Goal: Information Seeking & Learning: Learn about a topic

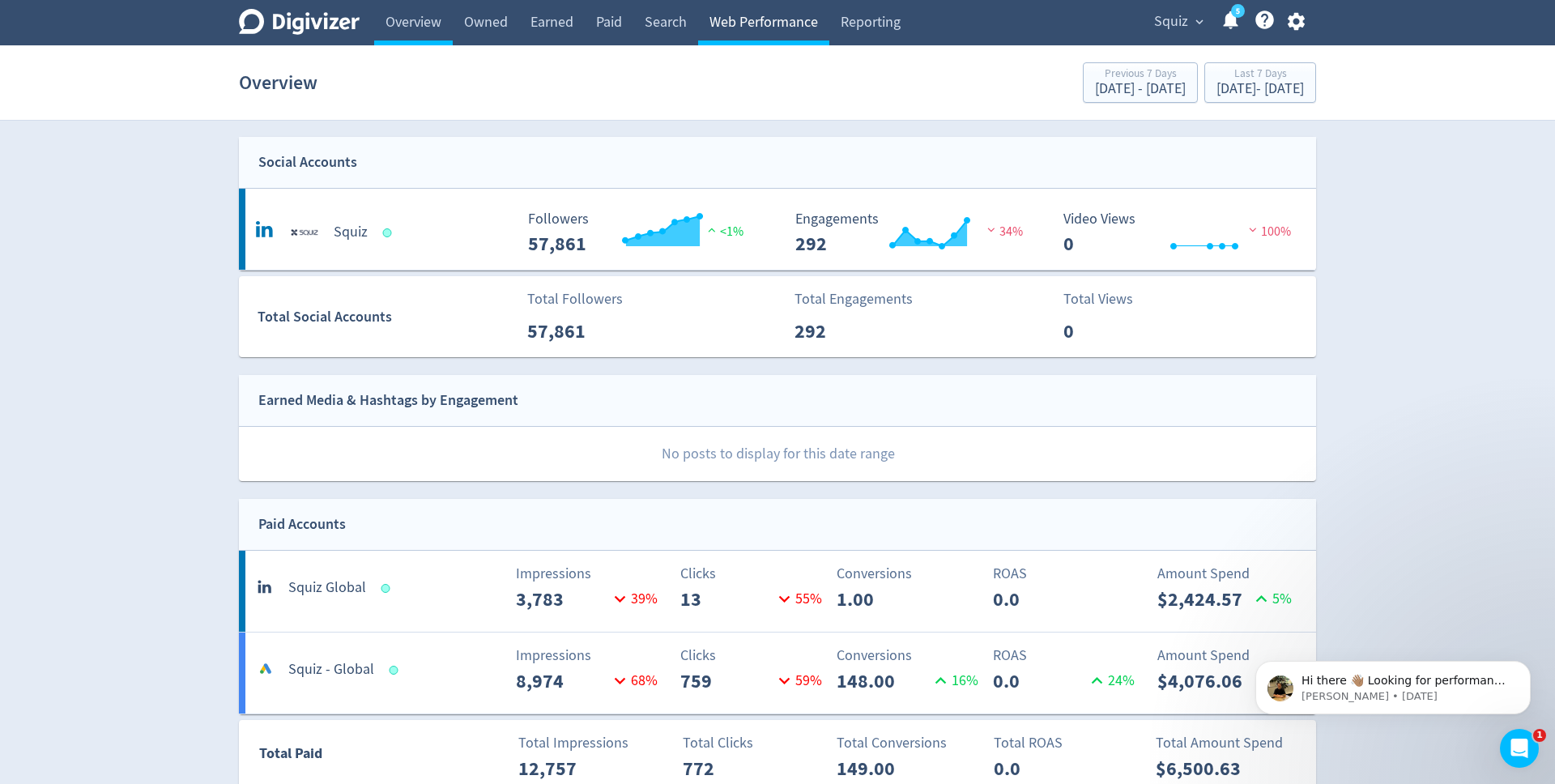
click at [802, 26] on link "Web Performance" at bounding box center [764, 22] width 131 height 46
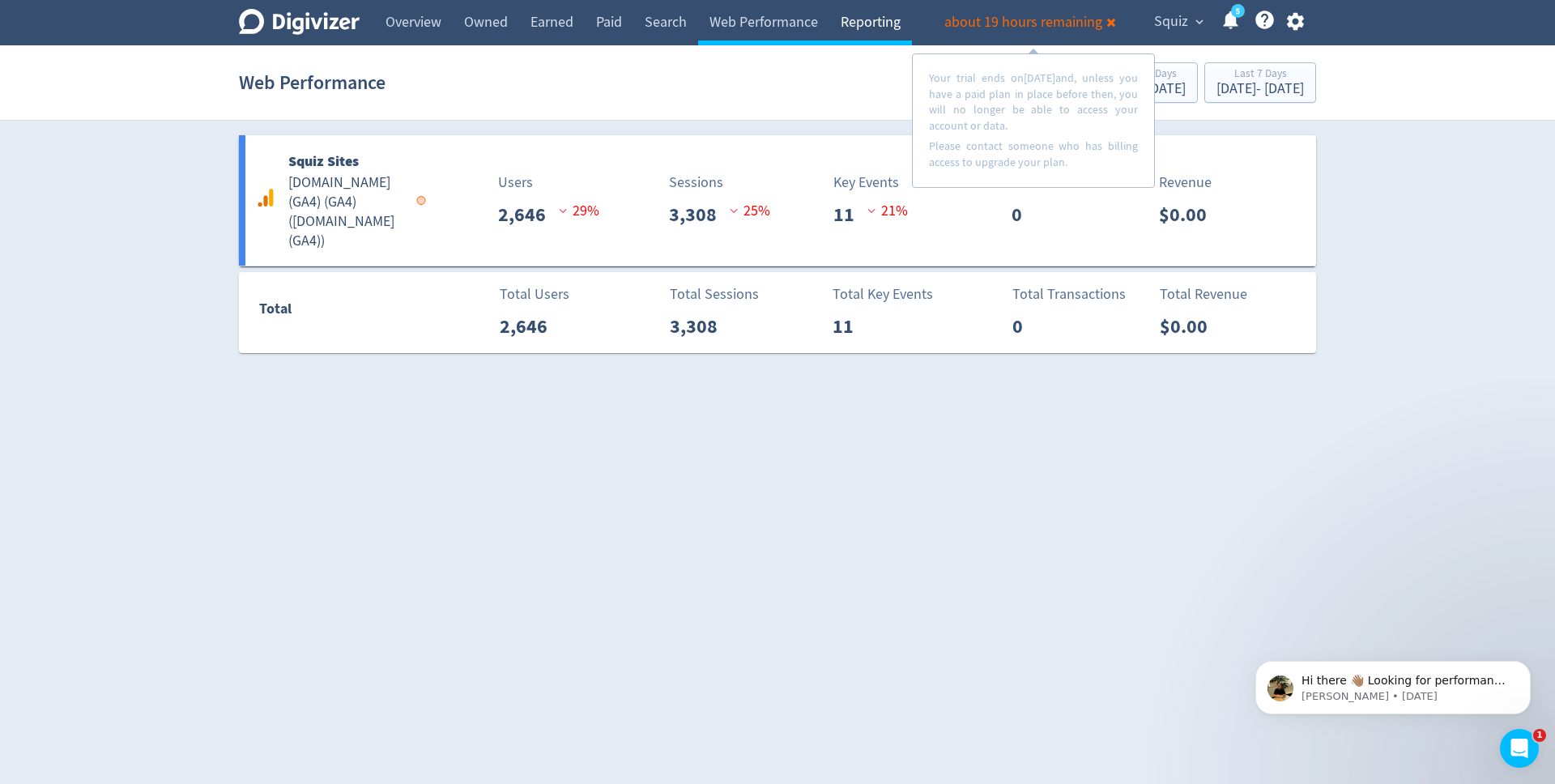
click at [893, 31] on link "Reporting" at bounding box center [871, 22] width 83 height 46
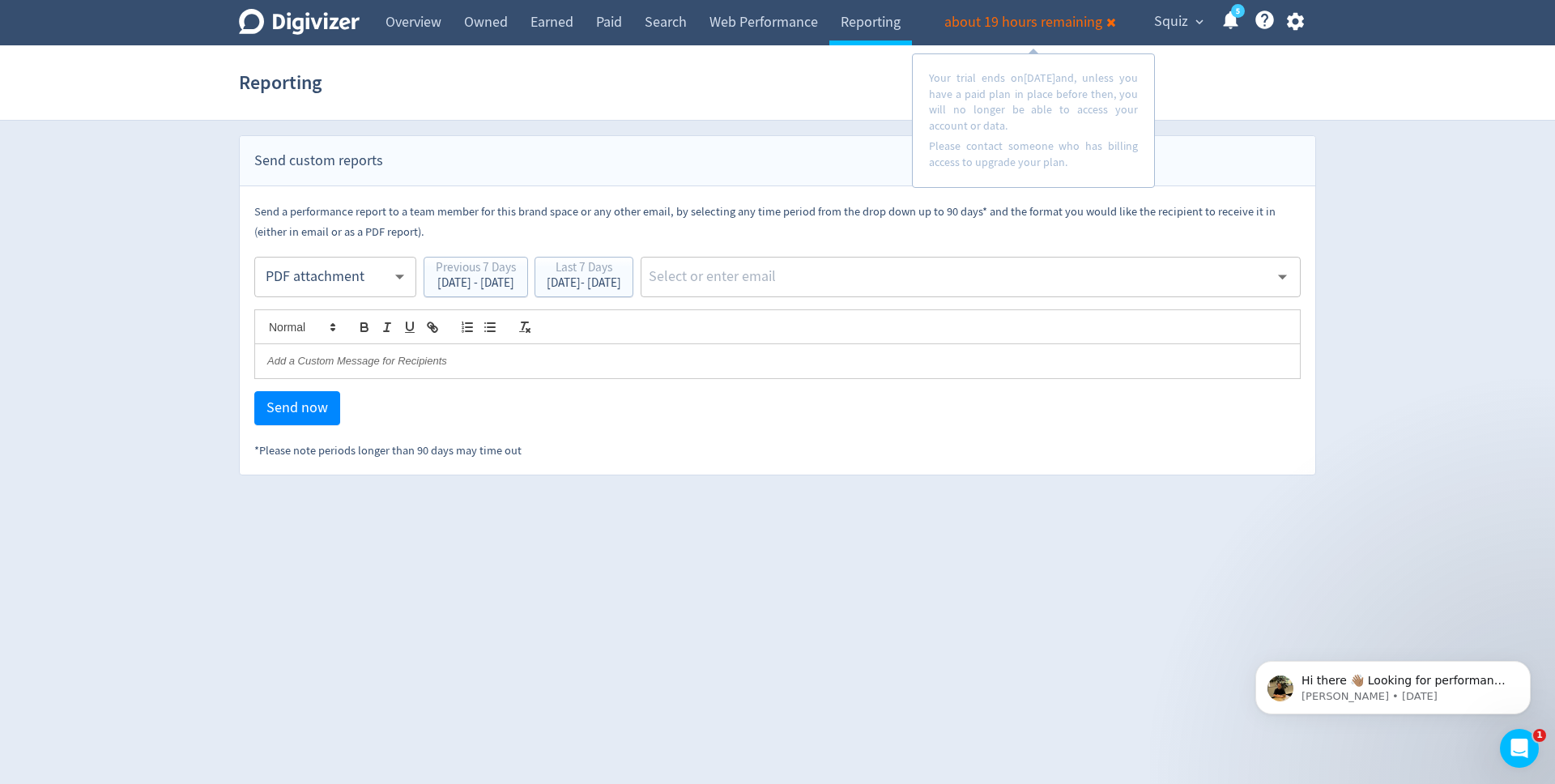
click at [1230, 28] on icon at bounding box center [1231, 20] width 15 height 18
click at [408, 13] on link "Overview" at bounding box center [413, 22] width 78 height 46
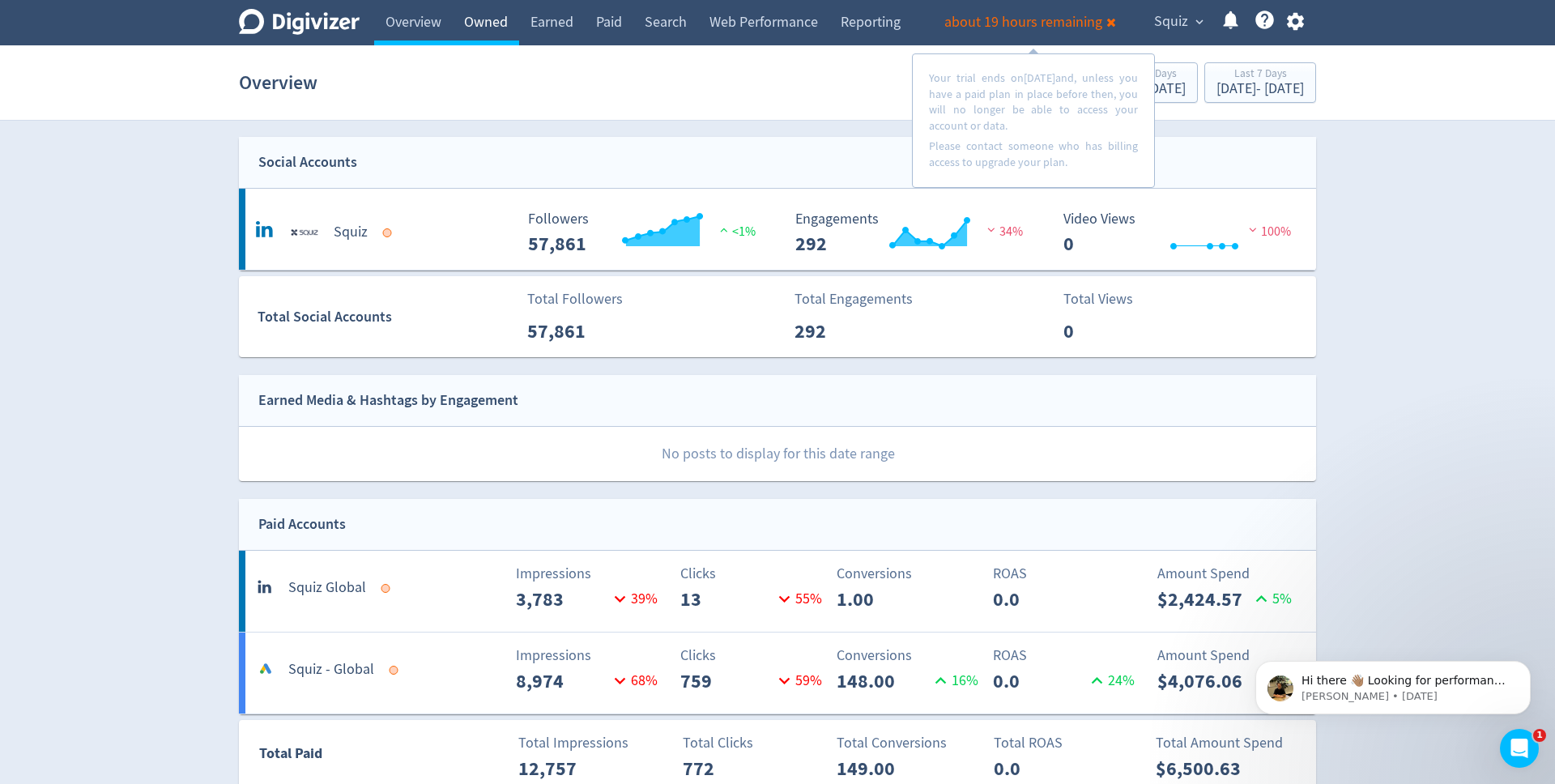
click at [486, 13] on link "Owned" at bounding box center [486, 22] width 66 height 46
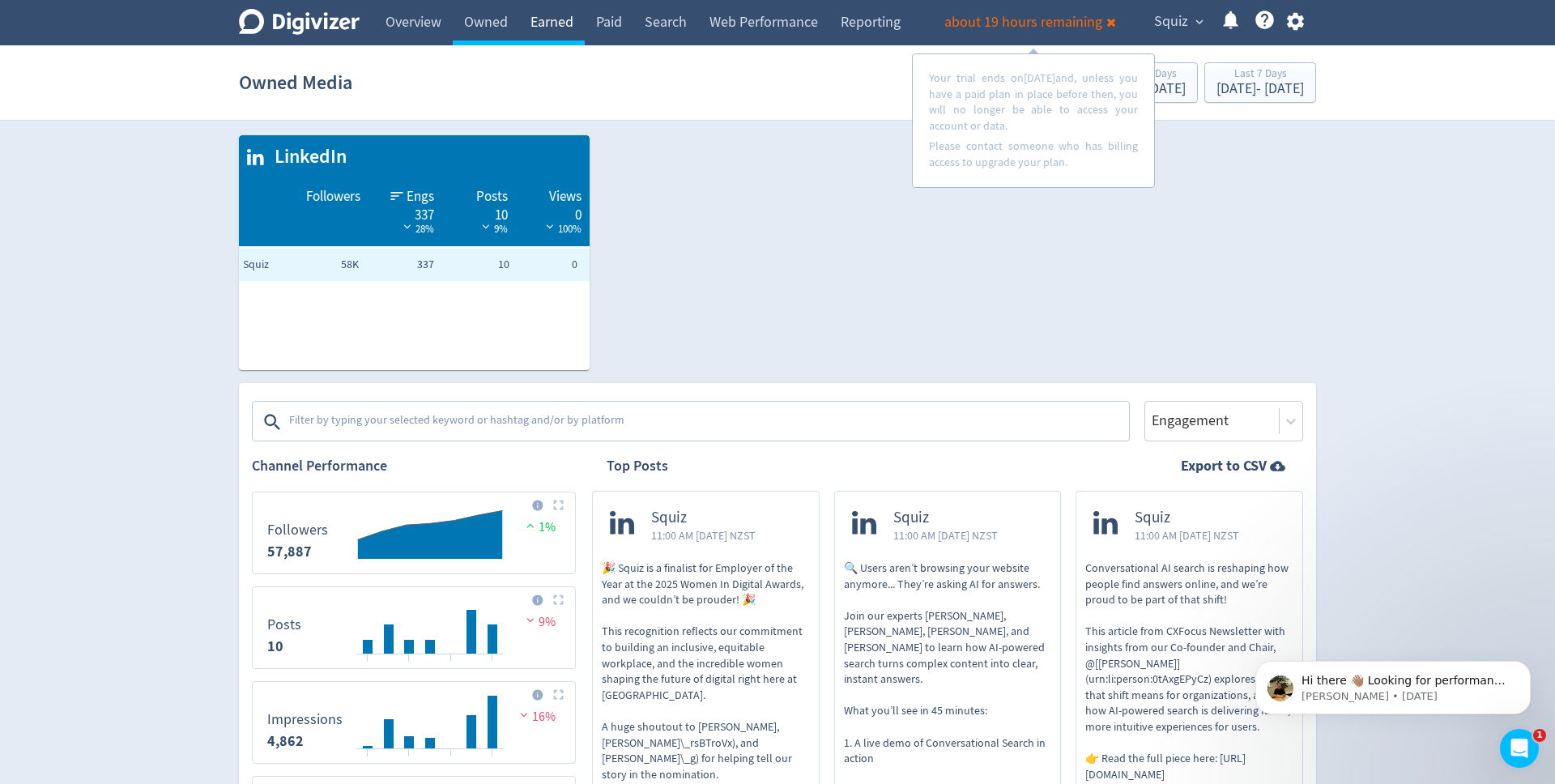
click at [551, 13] on link "Earned" at bounding box center [552, 22] width 65 height 46
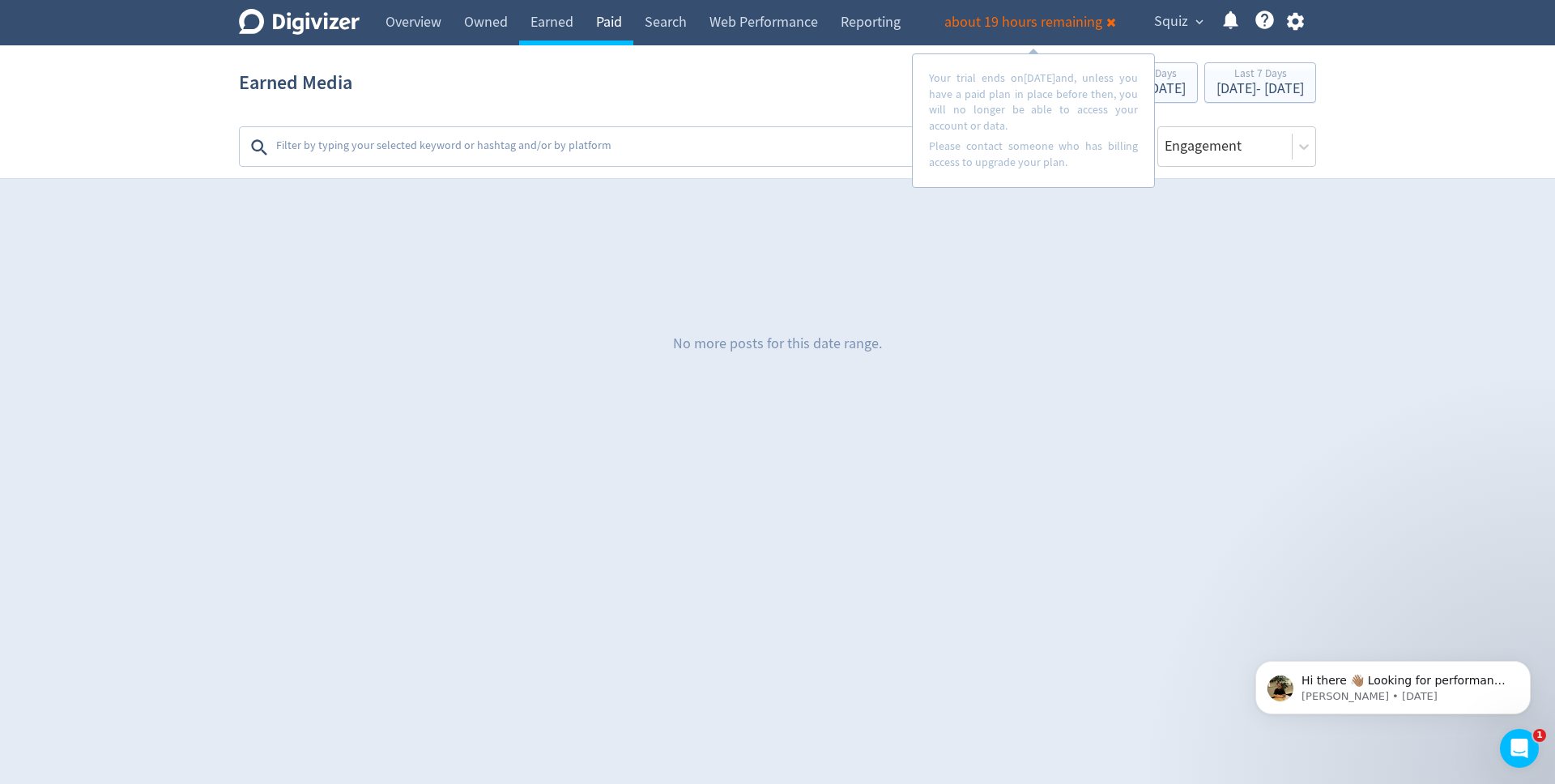
click at [614, 14] on link "Paid" at bounding box center [609, 22] width 48 height 46
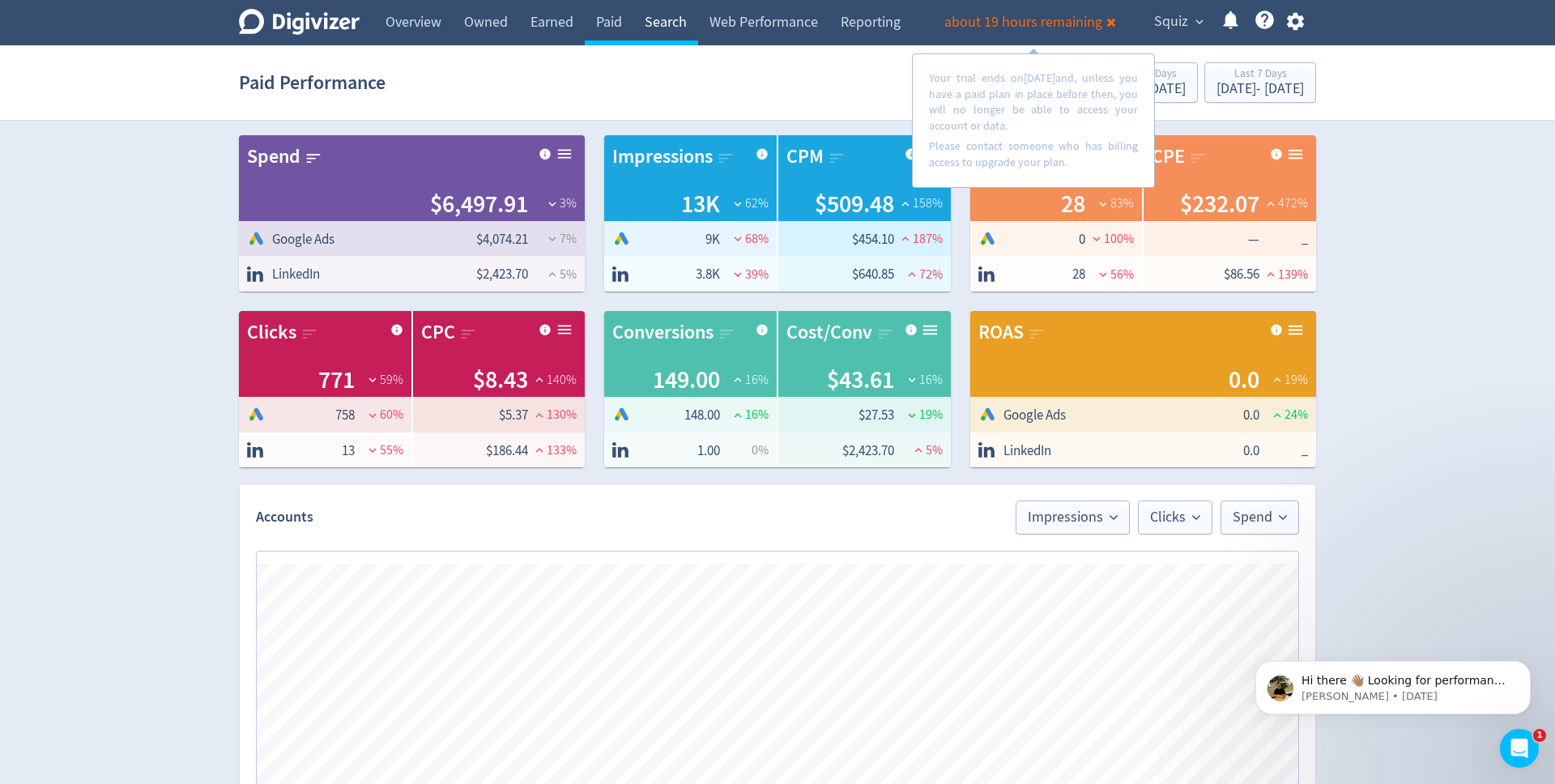
click at [676, 26] on link "Search" at bounding box center [666, 22] width 65 height 46
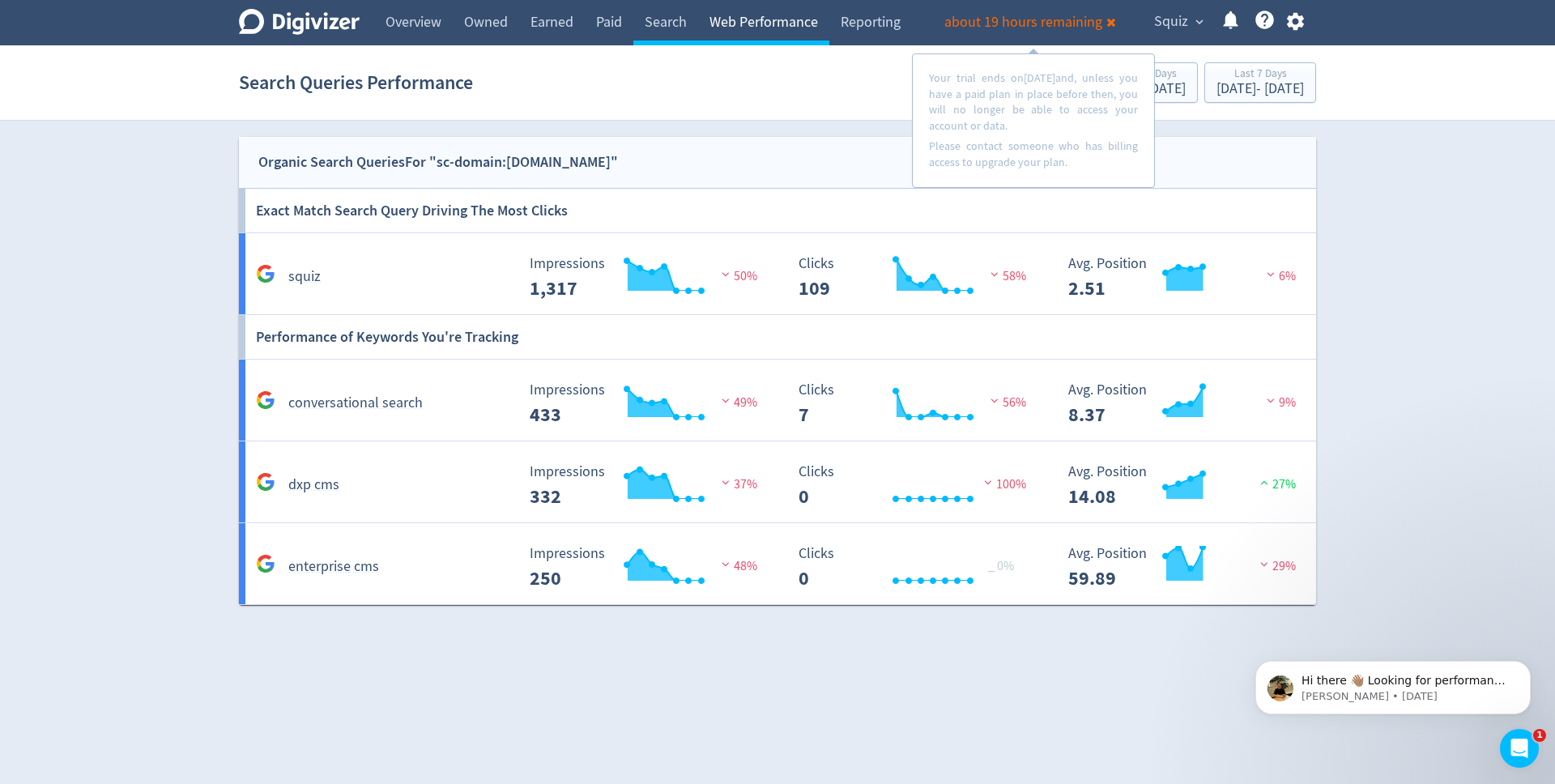
click at [751, 20] on link "Web Performance" at bounding box center [764, 22] width 131 height 46
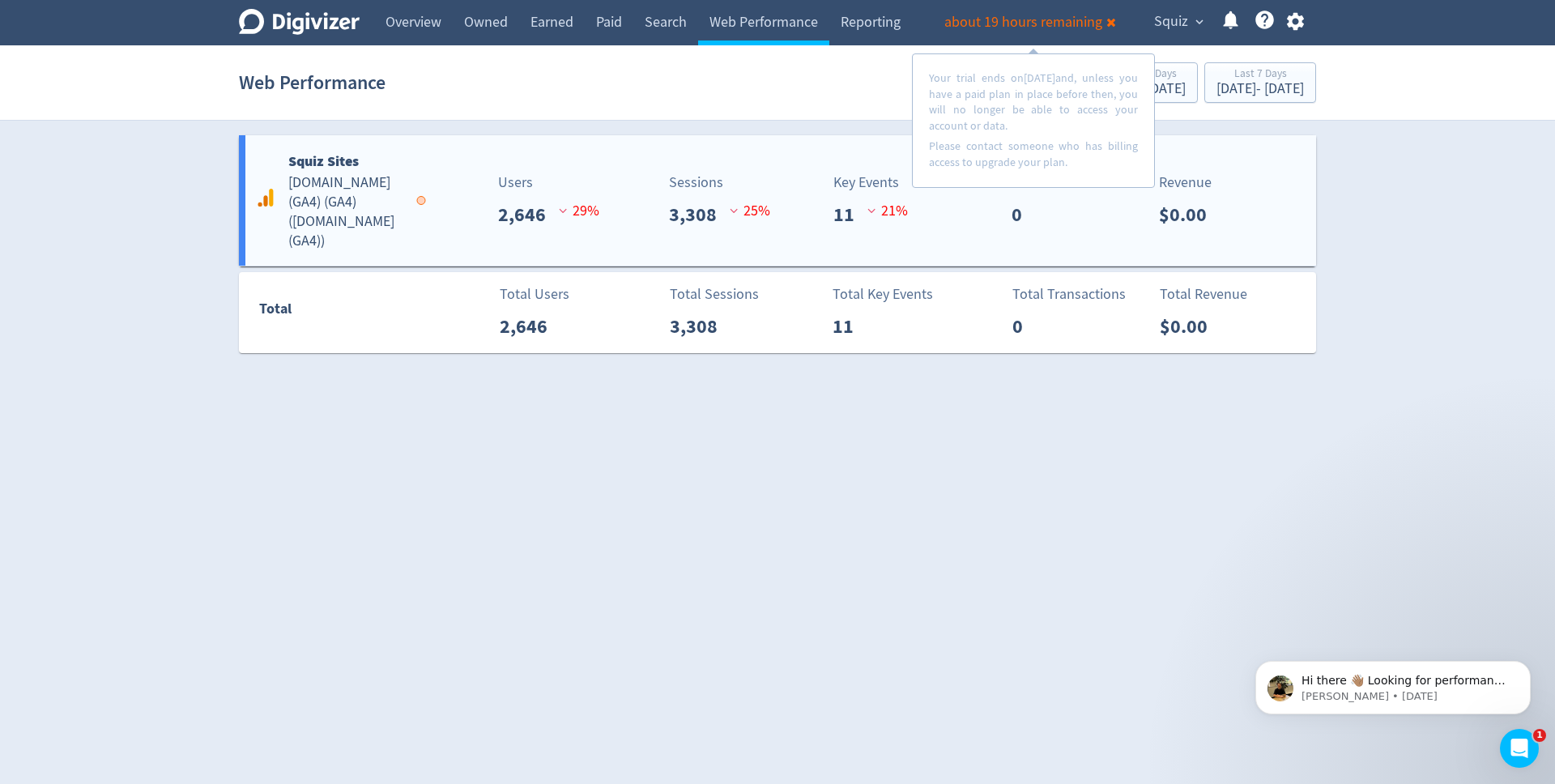
click at [429, 217] on div "Users 2,646 29 %" at bounding box center [512, 200] width 178 height 58
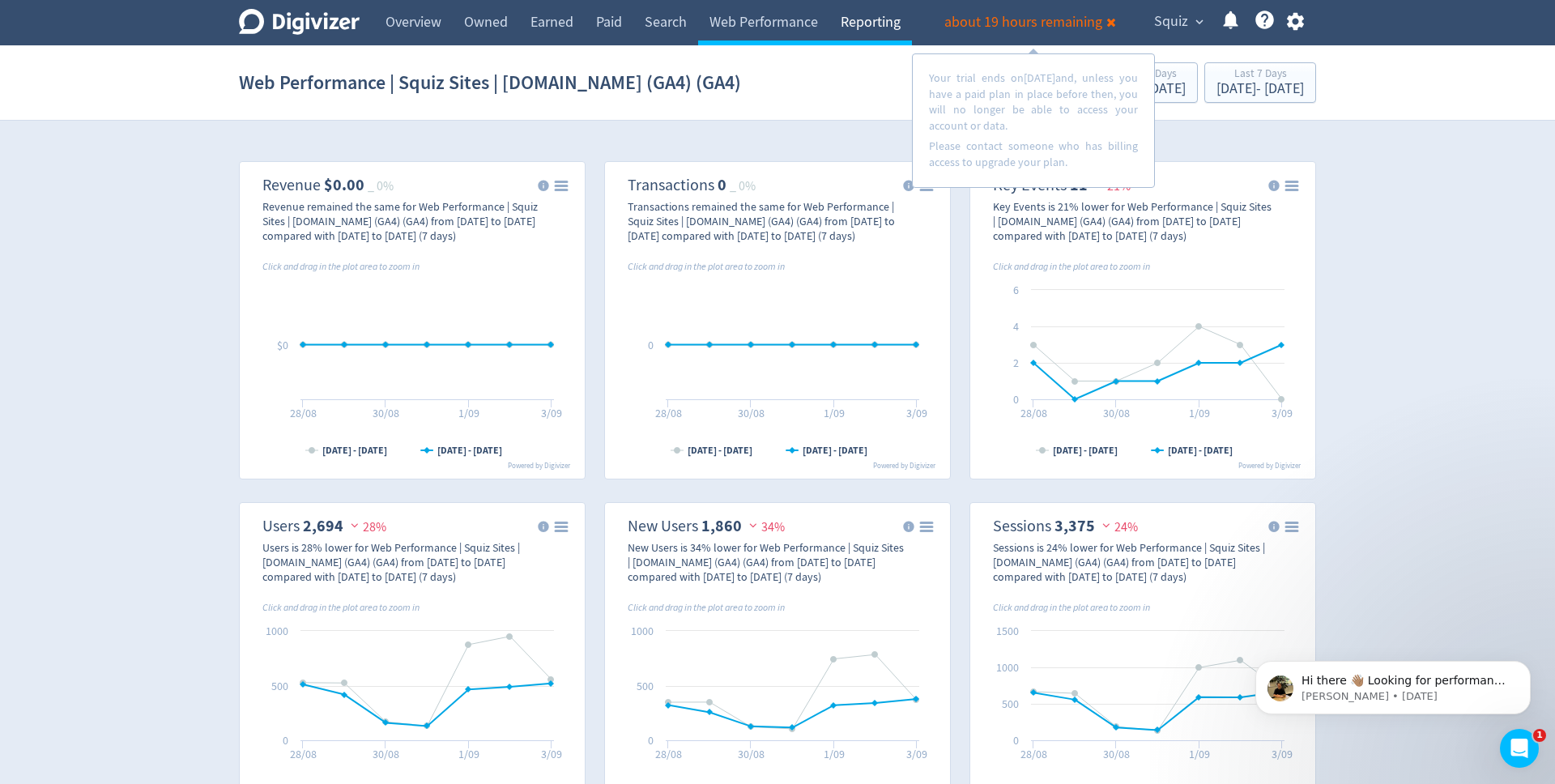
click at [863, 28] on link "Reporting" at bounding box center [871, 22] width 83 height 46
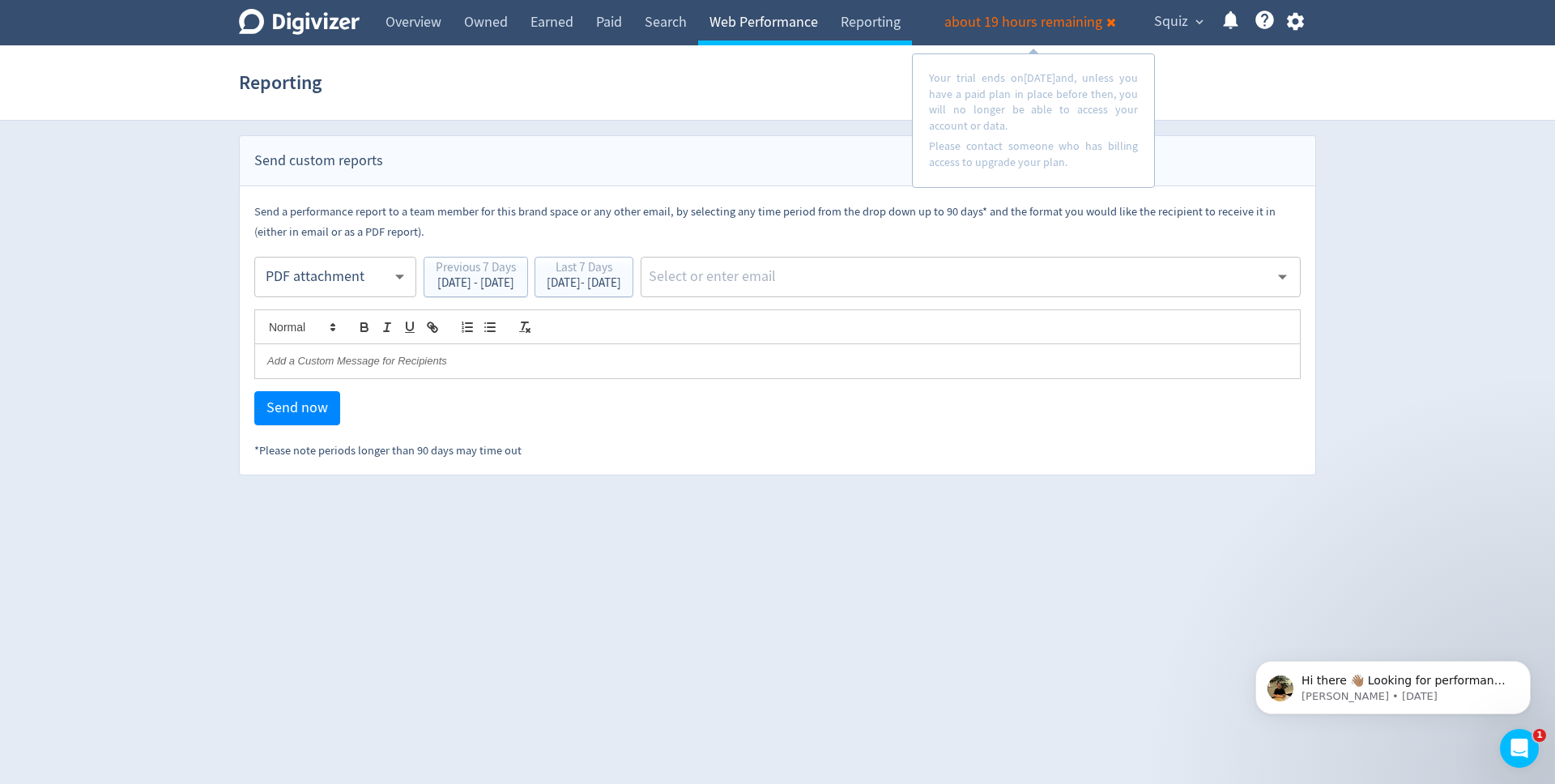
click at [786, 26] on link "Web Performance" at bounding box center [764, 22] width 131 height 46
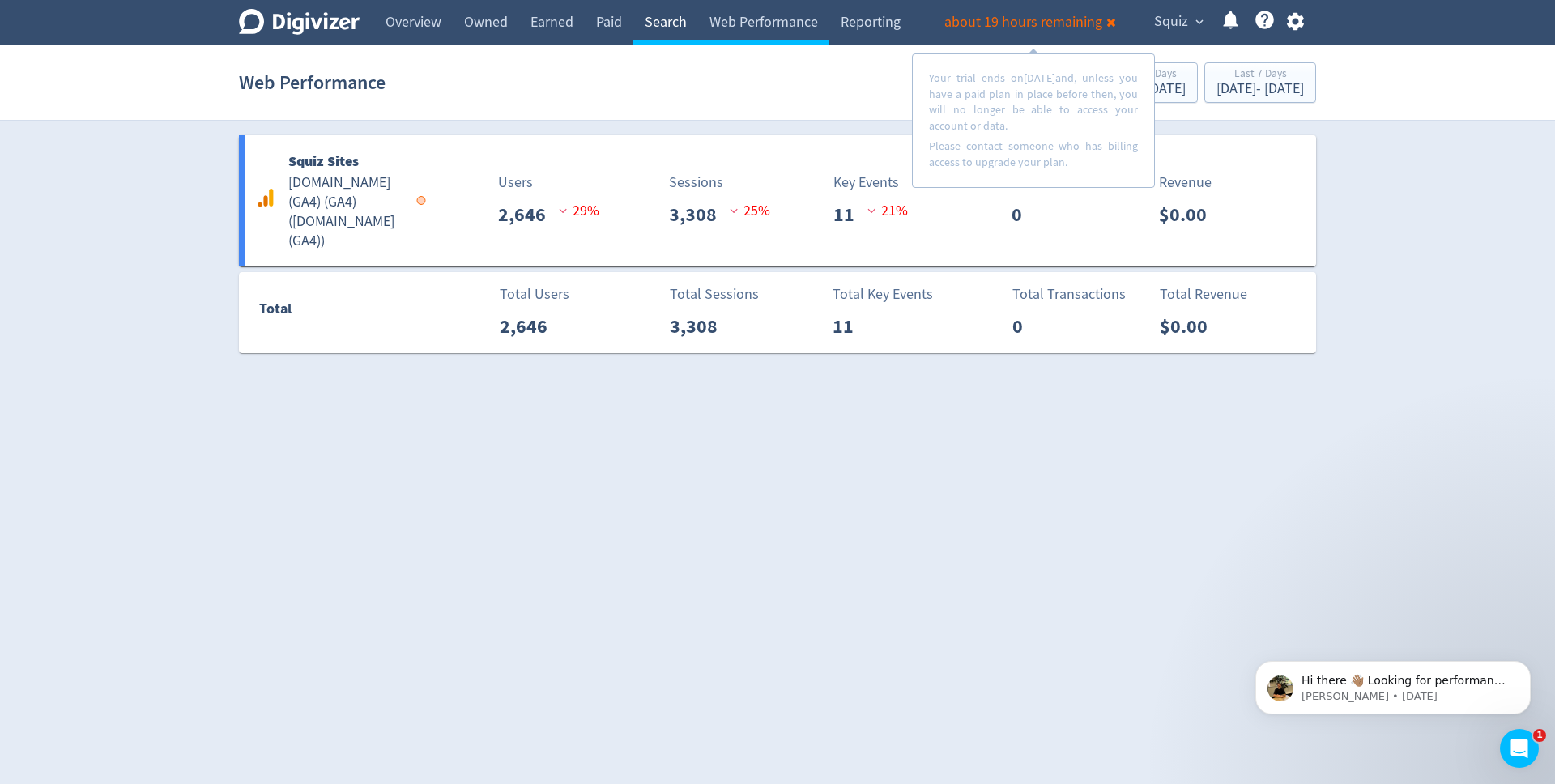
click at [670, 21] on link "Search" at bounding box center [666, 22] width 65 height 46
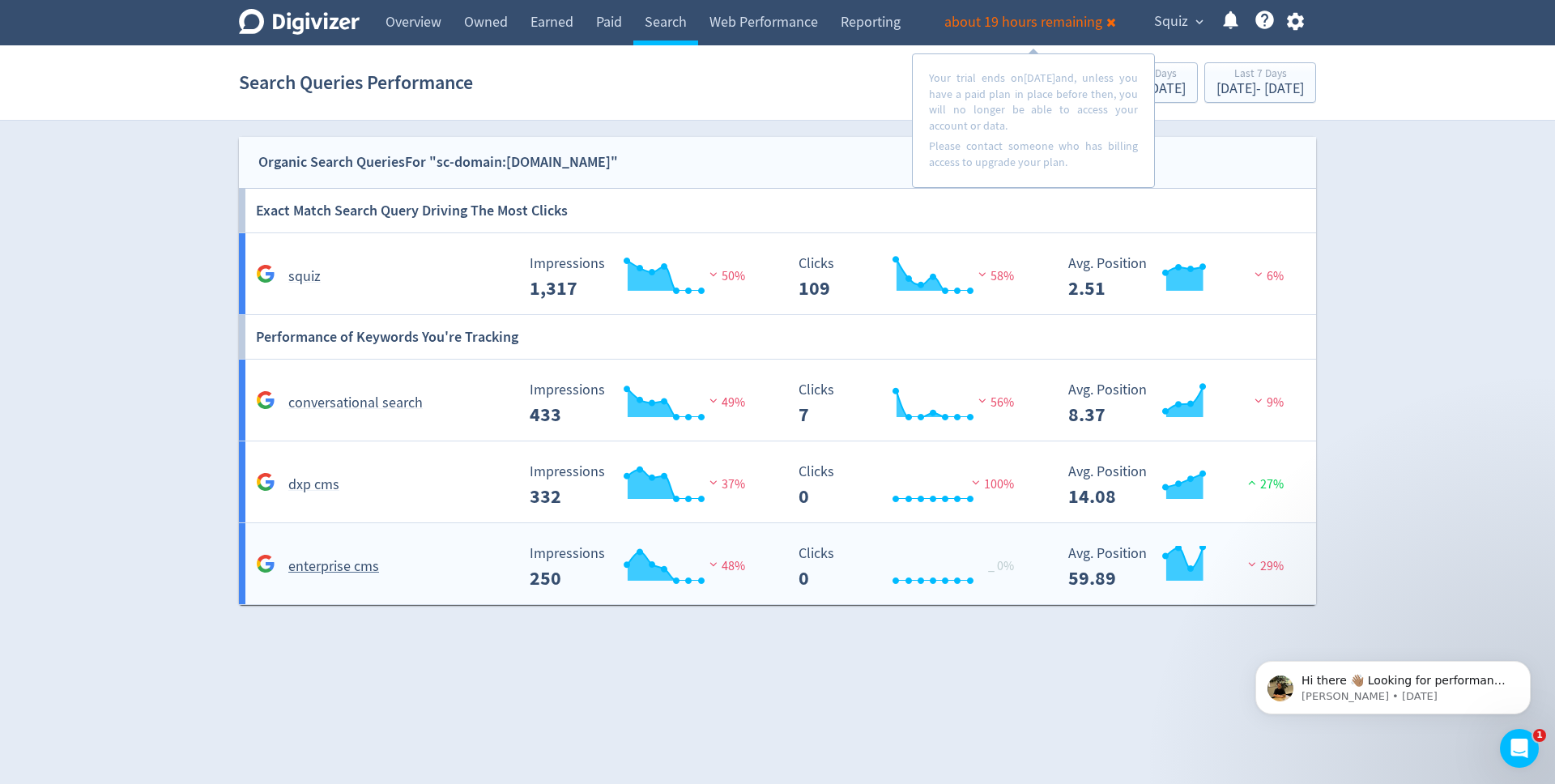
click at [433, 580] on div "enterprise cms Created with Highcharts 10.3.3 Impressions 250 48% Created with …" at bounding box center [780, 563] width 1084 height 81
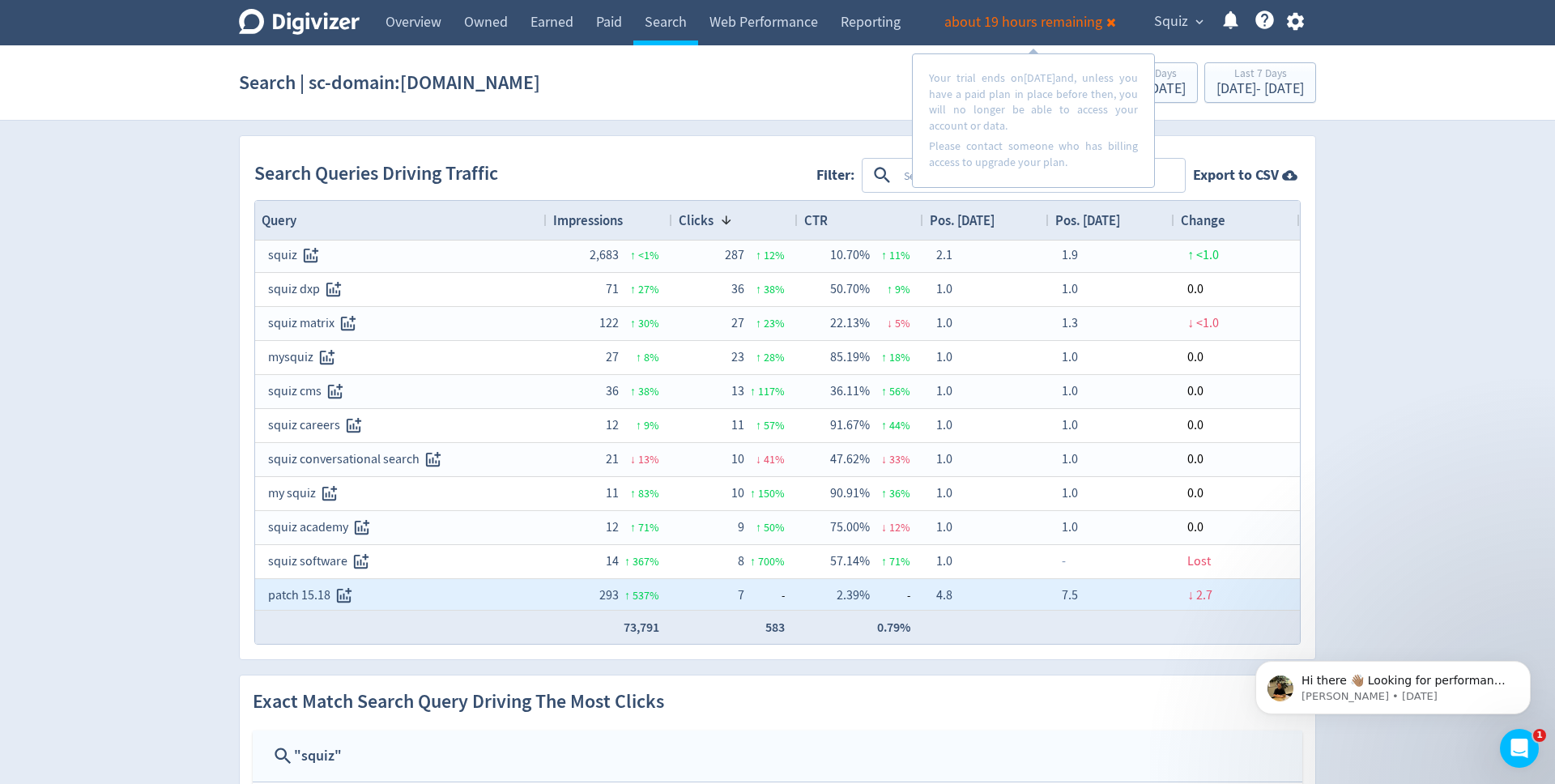
scroll to position [2, 0]
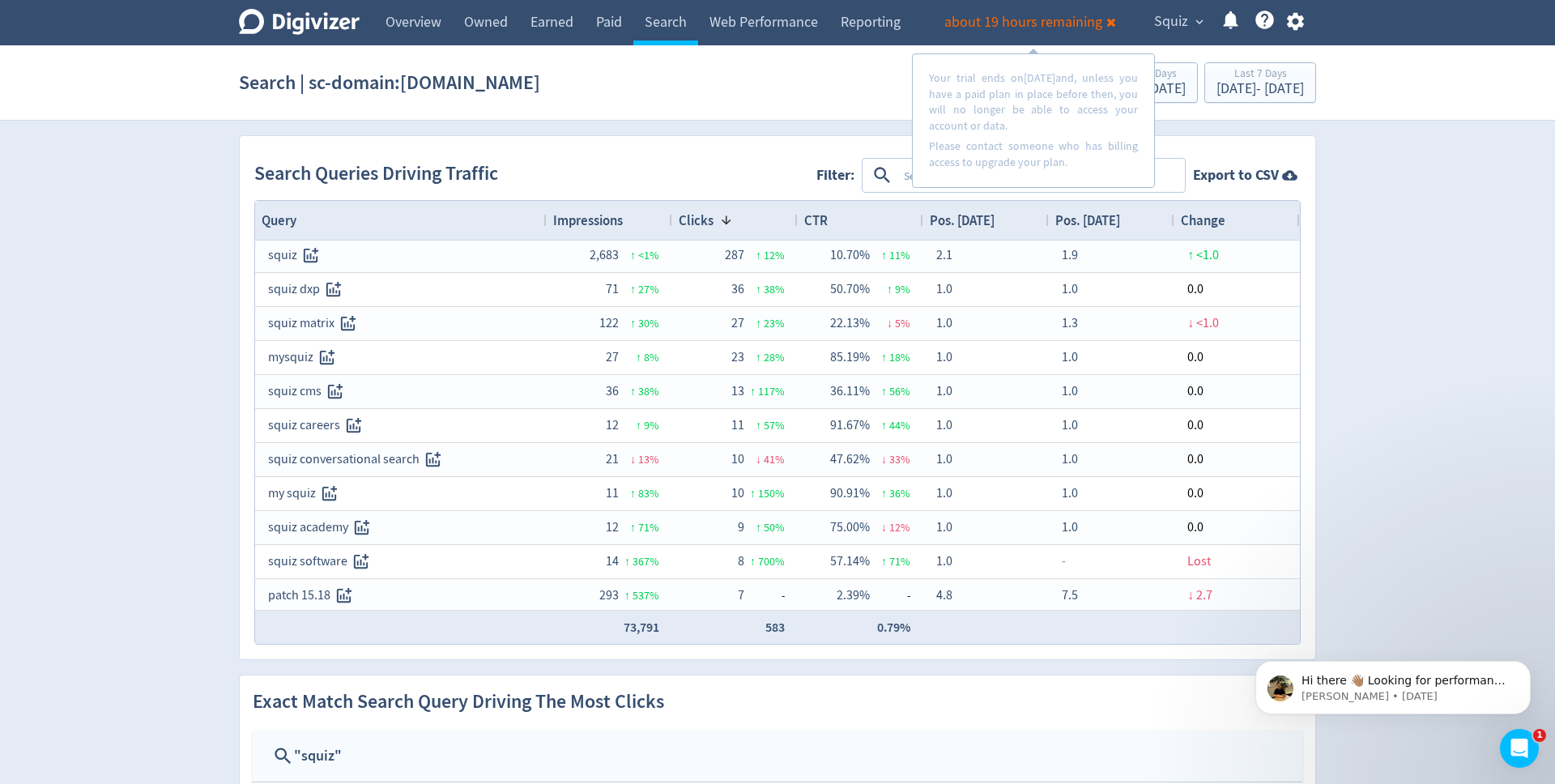
click at [342, 222] on div "Query" at bounding box center [401, 220] width 279 height 31
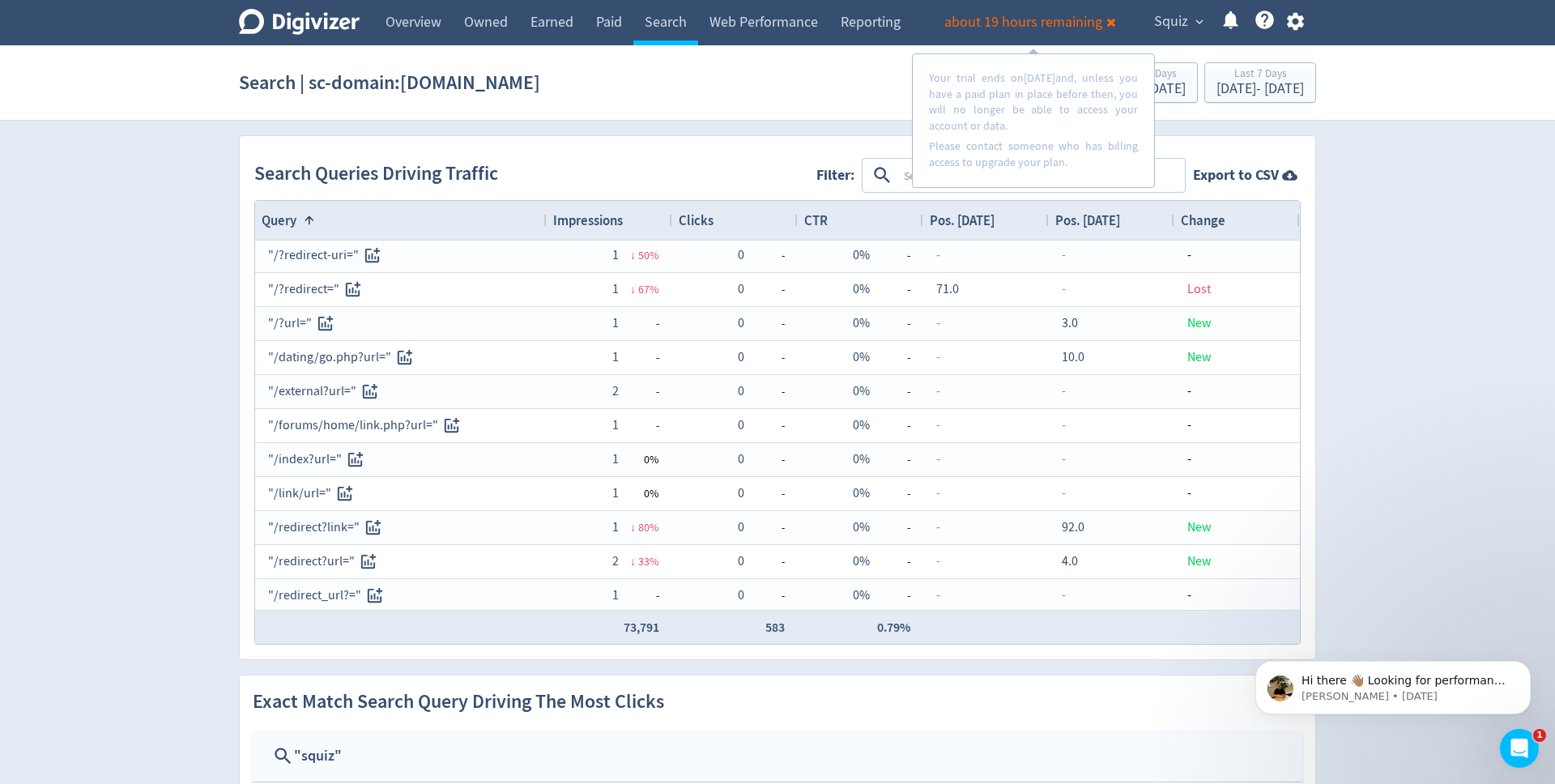
click at [342, 222] on div "Query 1" at bounding box center [401, 220] width 279 height 31
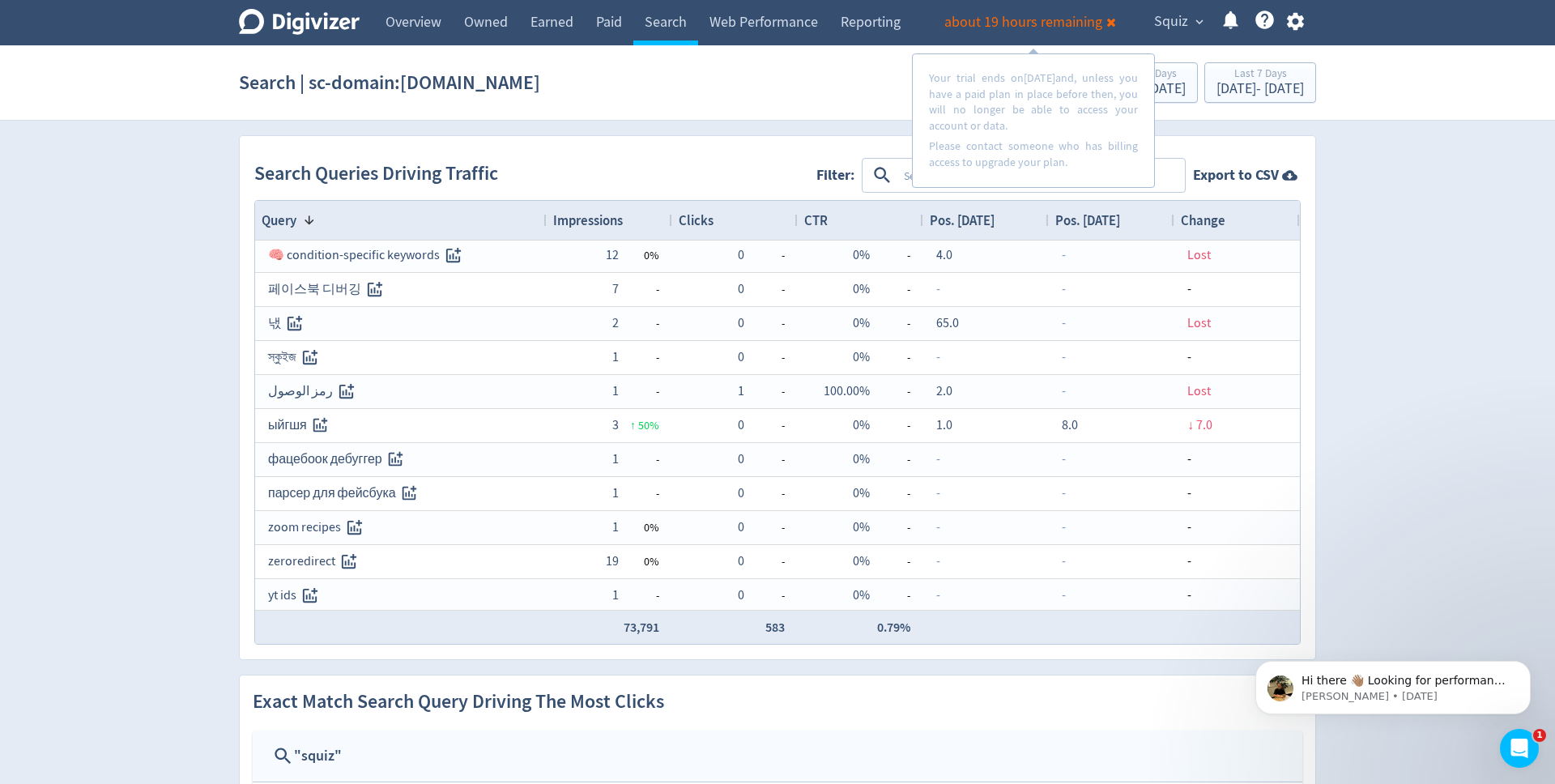
click at [903, 171] on textarea at bounding box center [1040, 175] width 286 height 30
click at [1089, 28] on span "about 19 hours remaining" at bounding box center [1023, 22] width 158 height 19
click at [1115, 25] on button at bounding box center [1111, 21] width 18 height 21
click at [1025, 168] on textarea at bounding box center [1040, 175] width 286 height 30
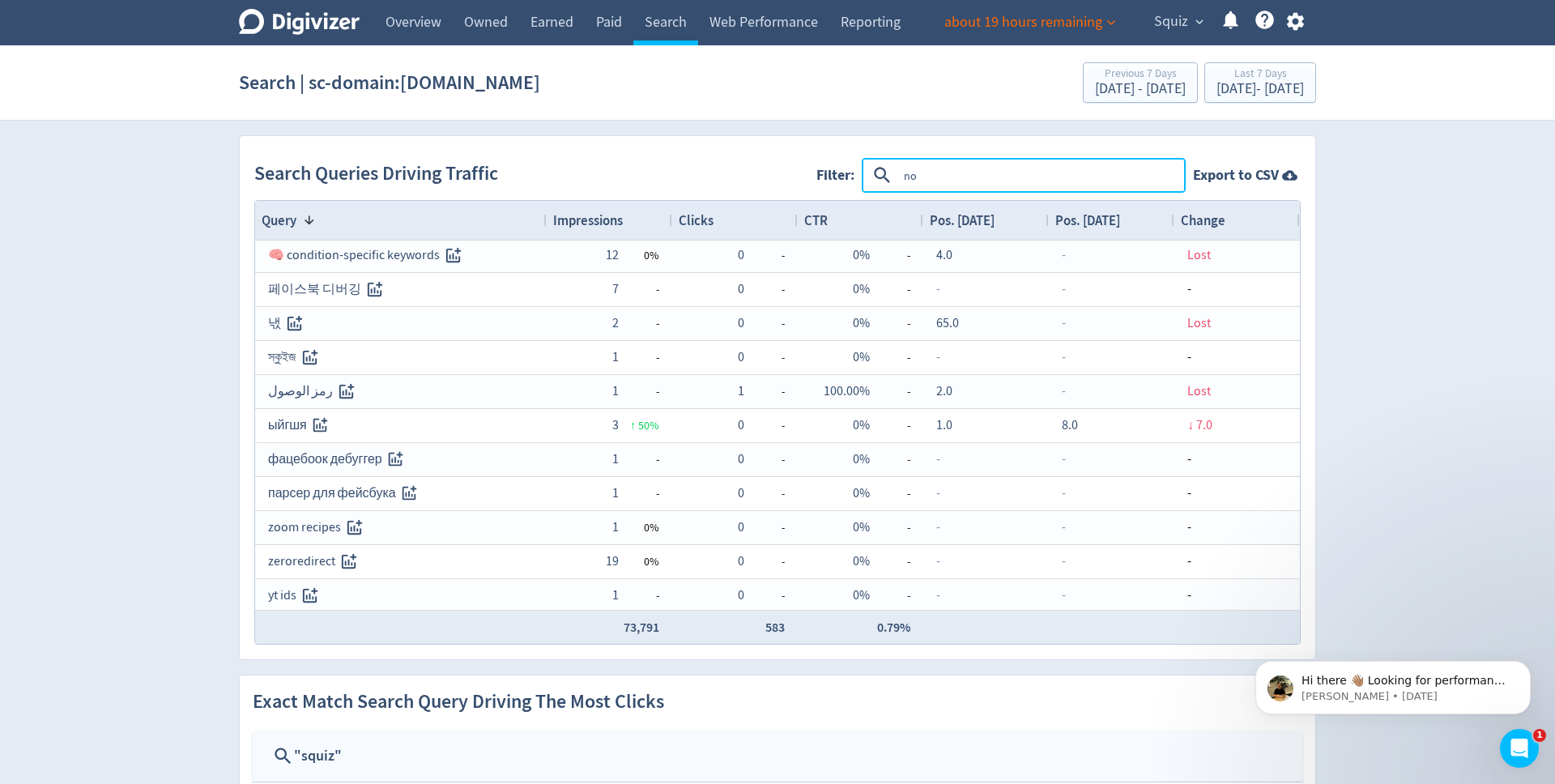
type textarea "n"
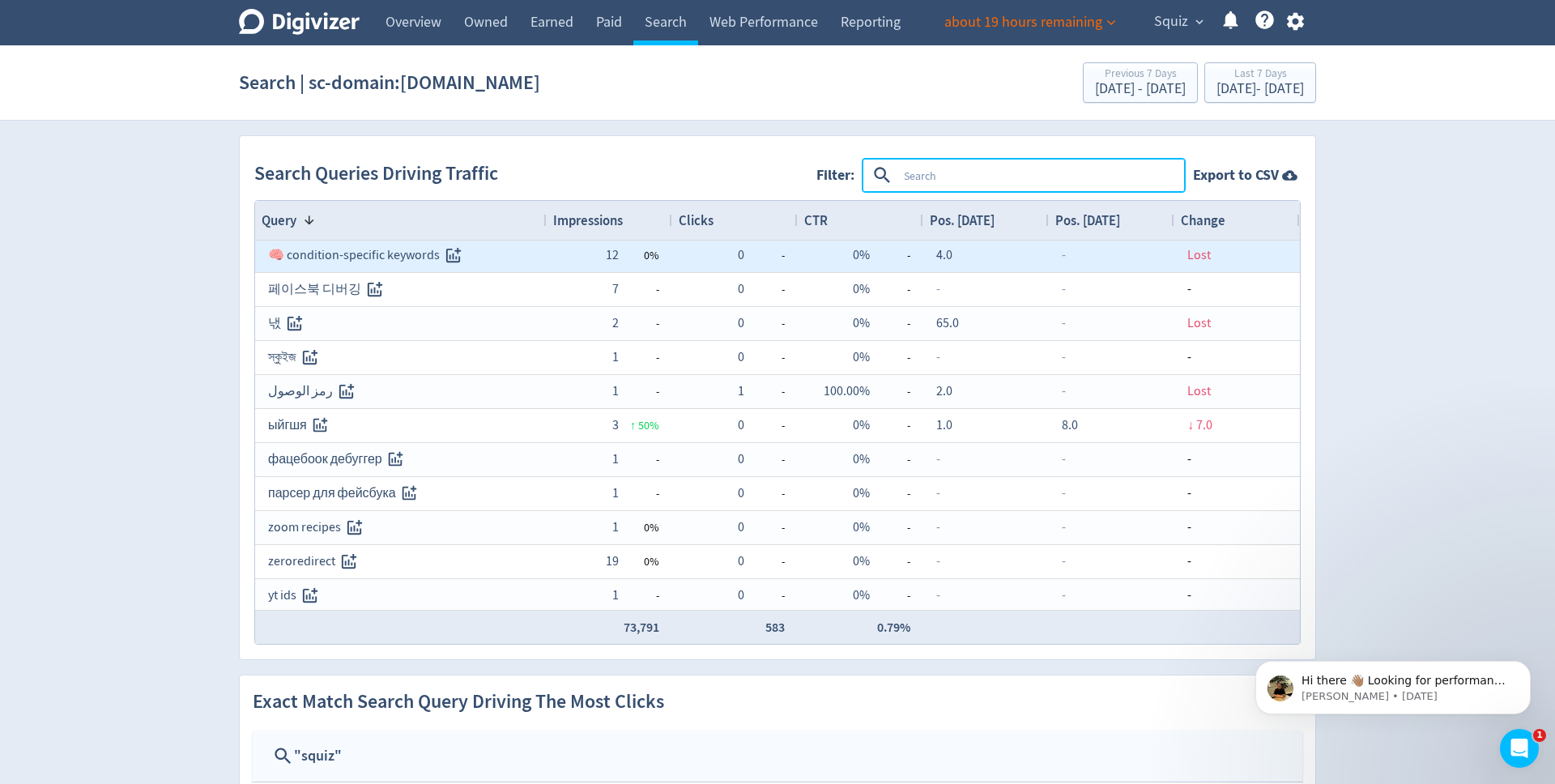
scroll to position [0, 0]
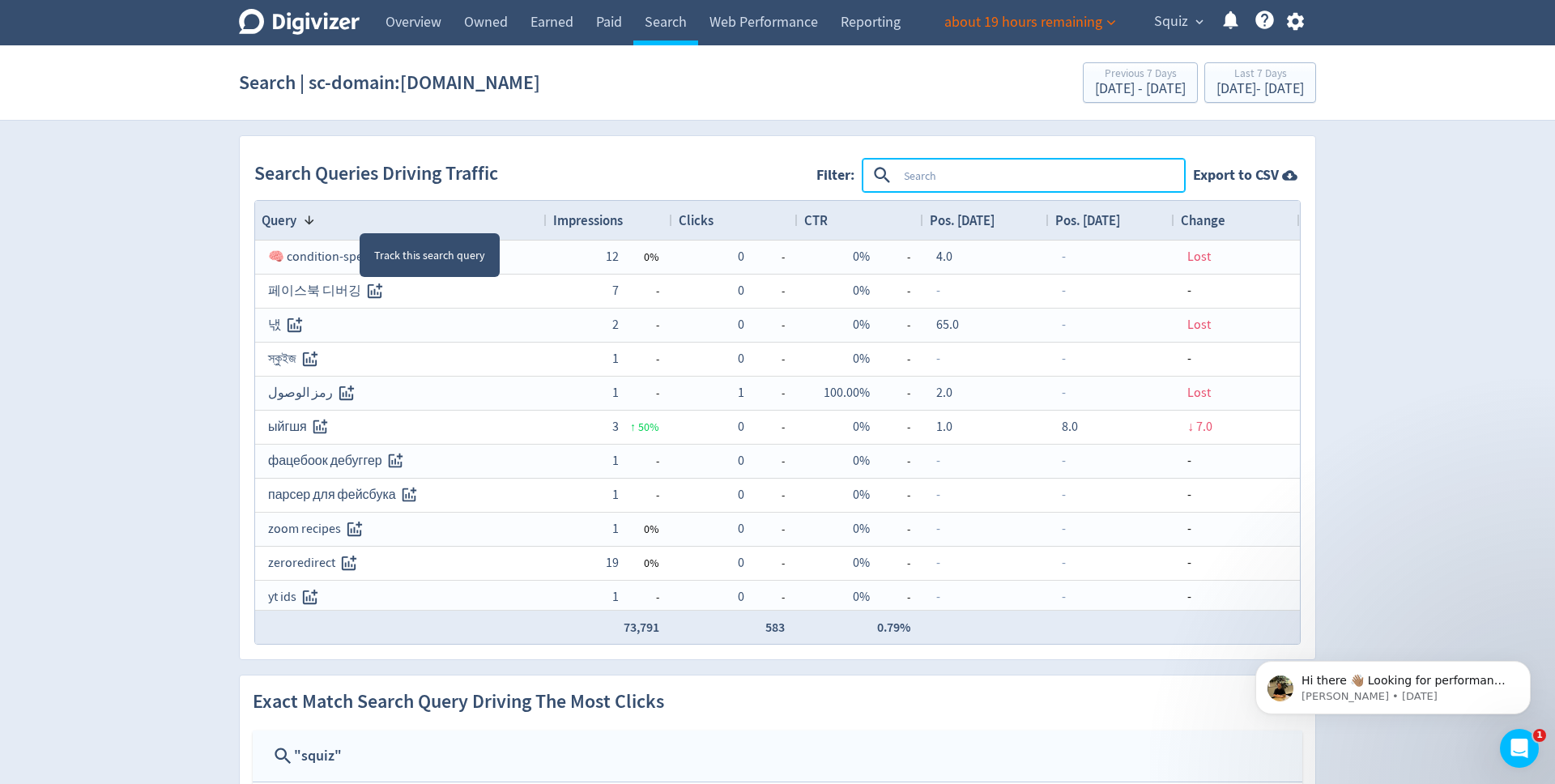
click at [314, 220] on span at bounding box center [310, 220] width 13 height 13
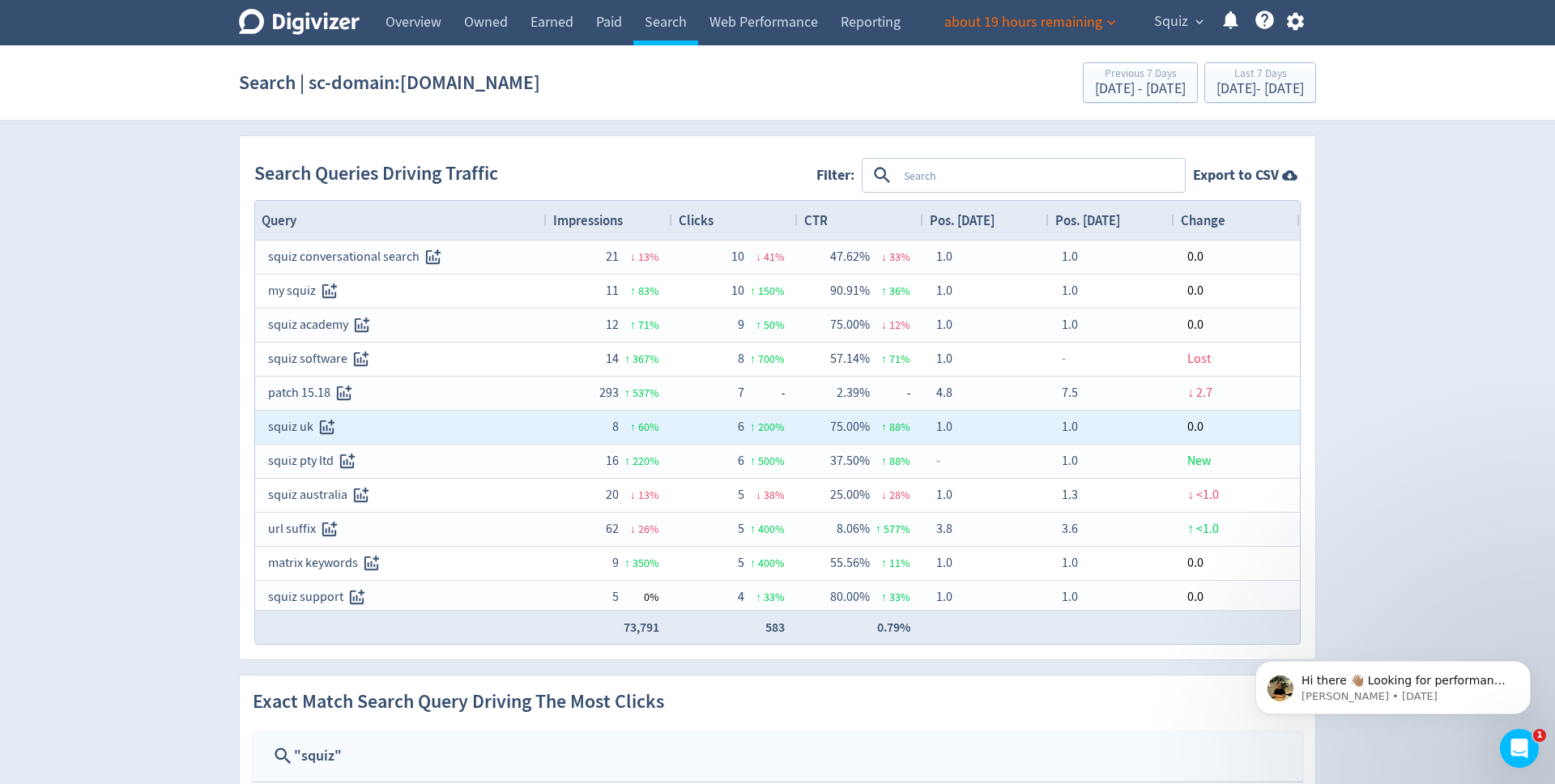
scroll to position [208, 0]
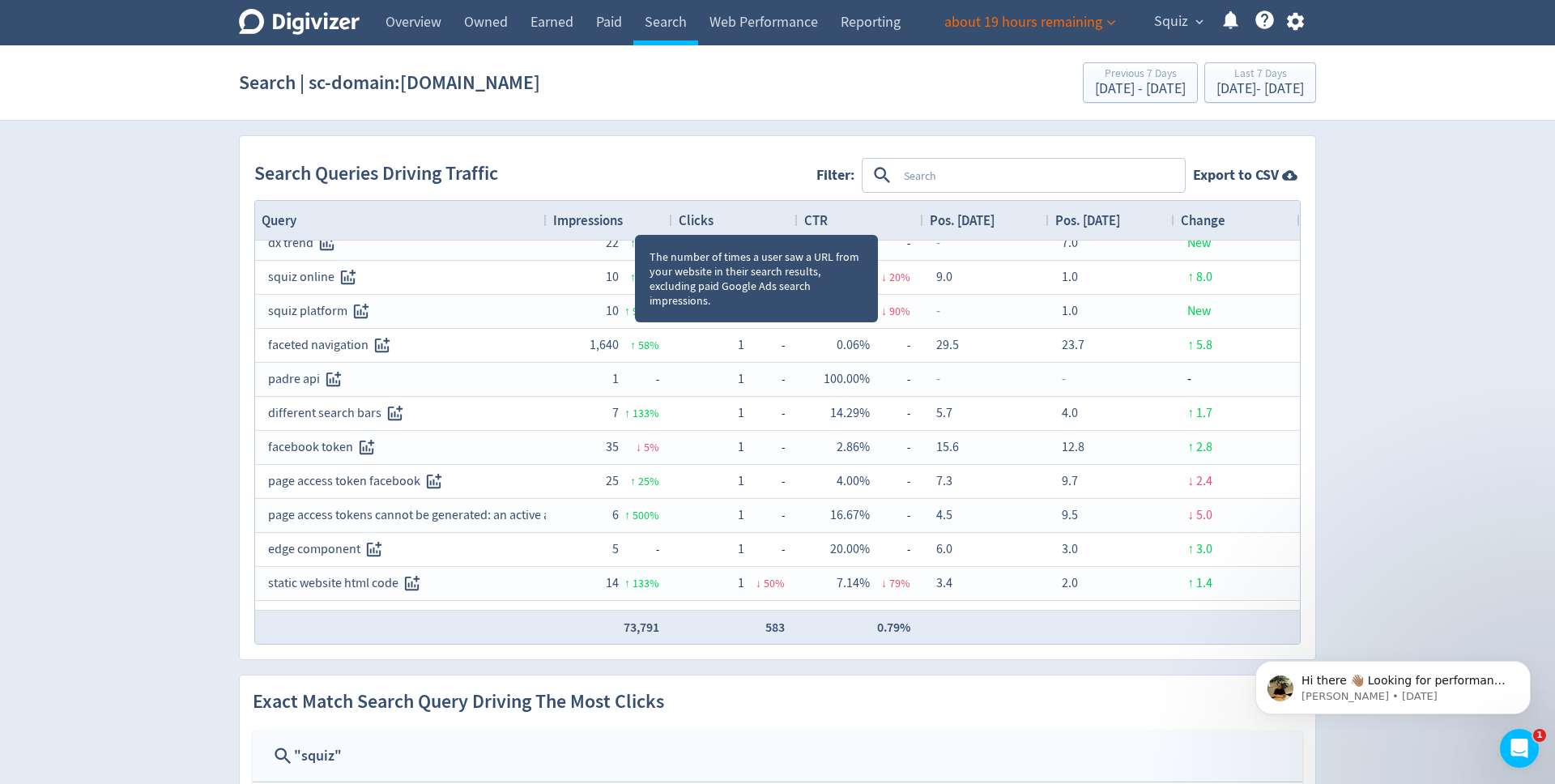
click at [640, 217] on div "Impressions" at bounding box center [609, 220] width 113 height 31
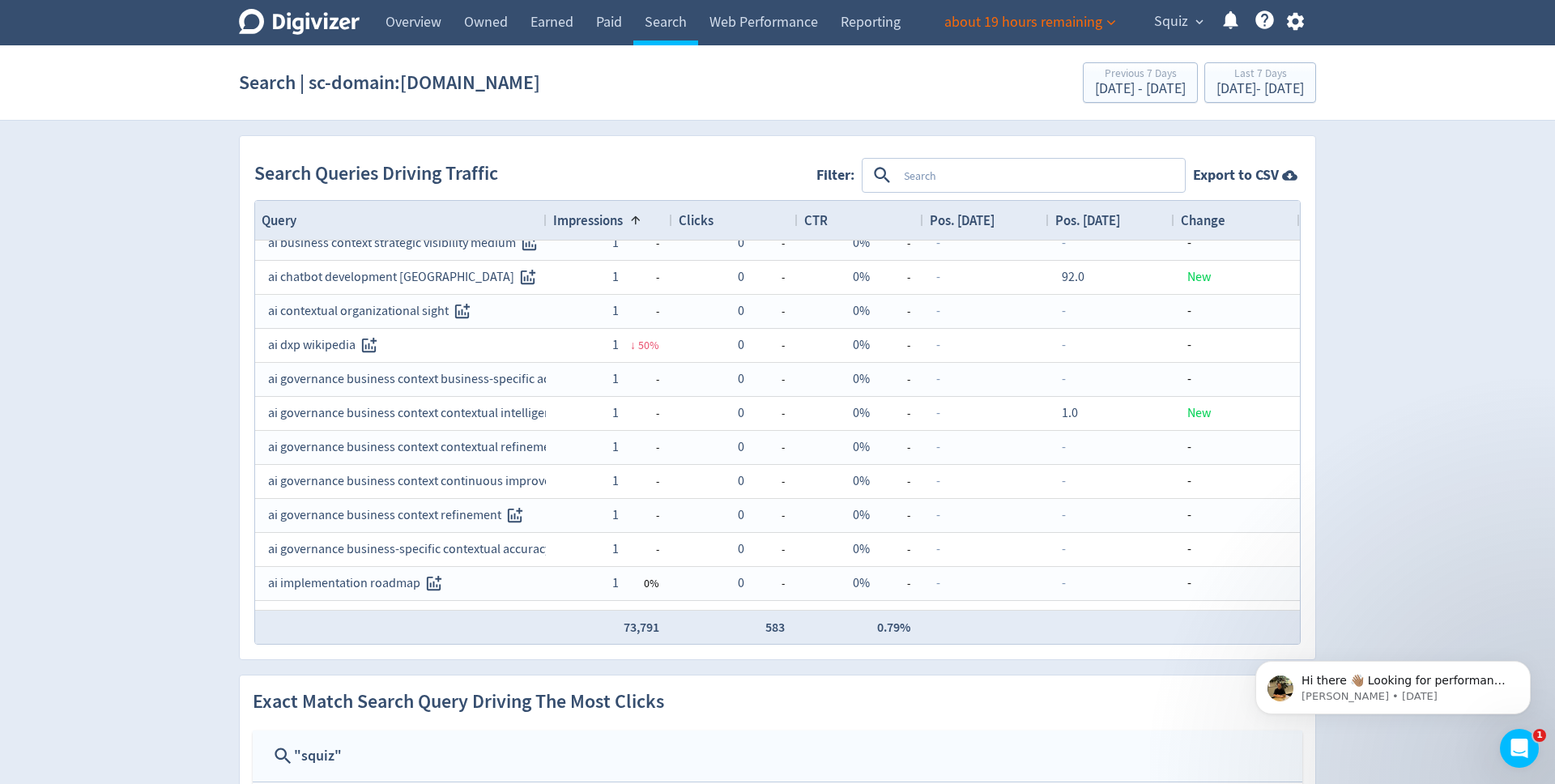
click at [641, 215] on span at bounding box center [636, 220] width 13 height 13
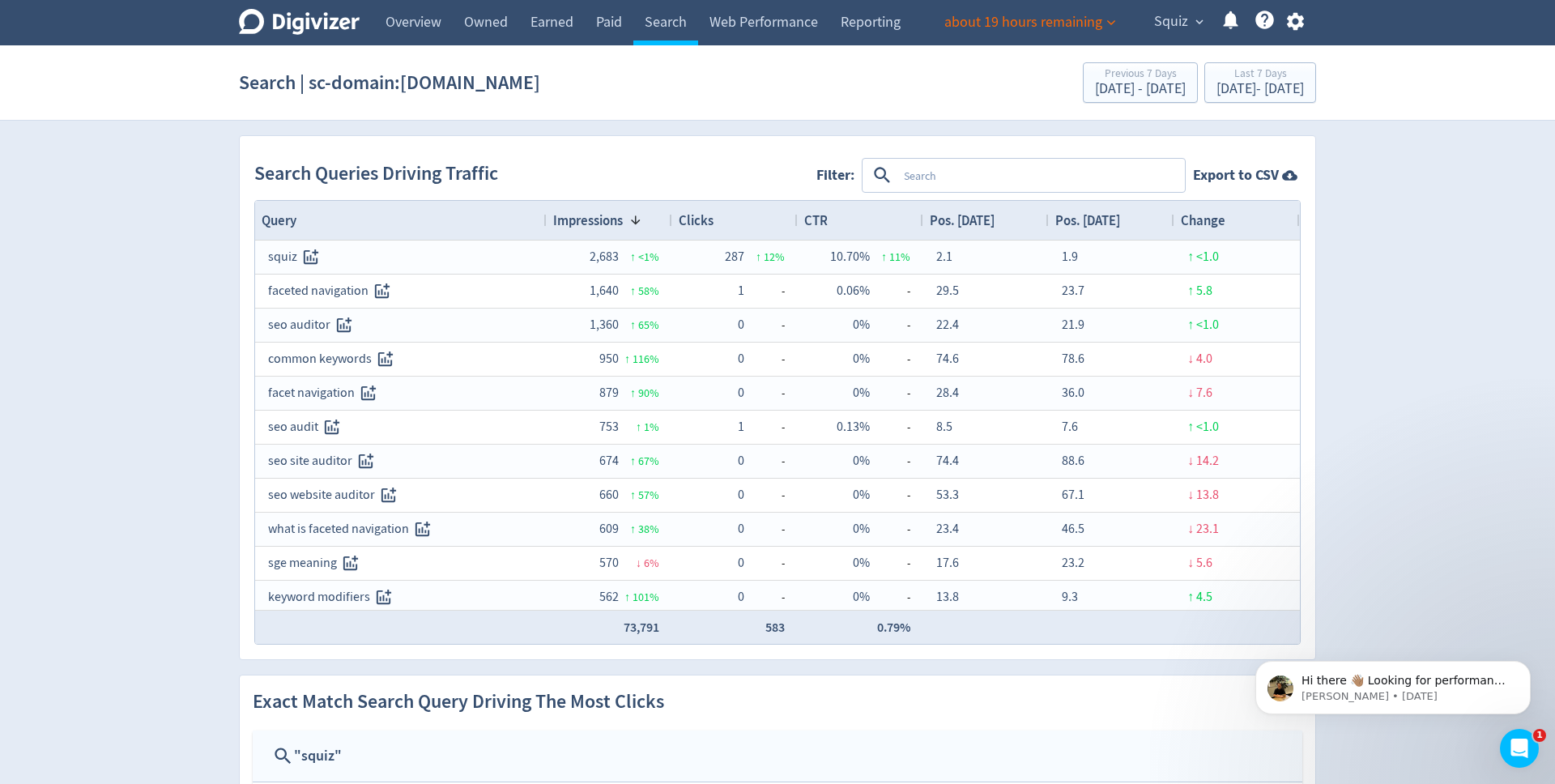
click at [642, 213] on div "Impressions 1" at bounding box center [609, 220] width 113 height 31
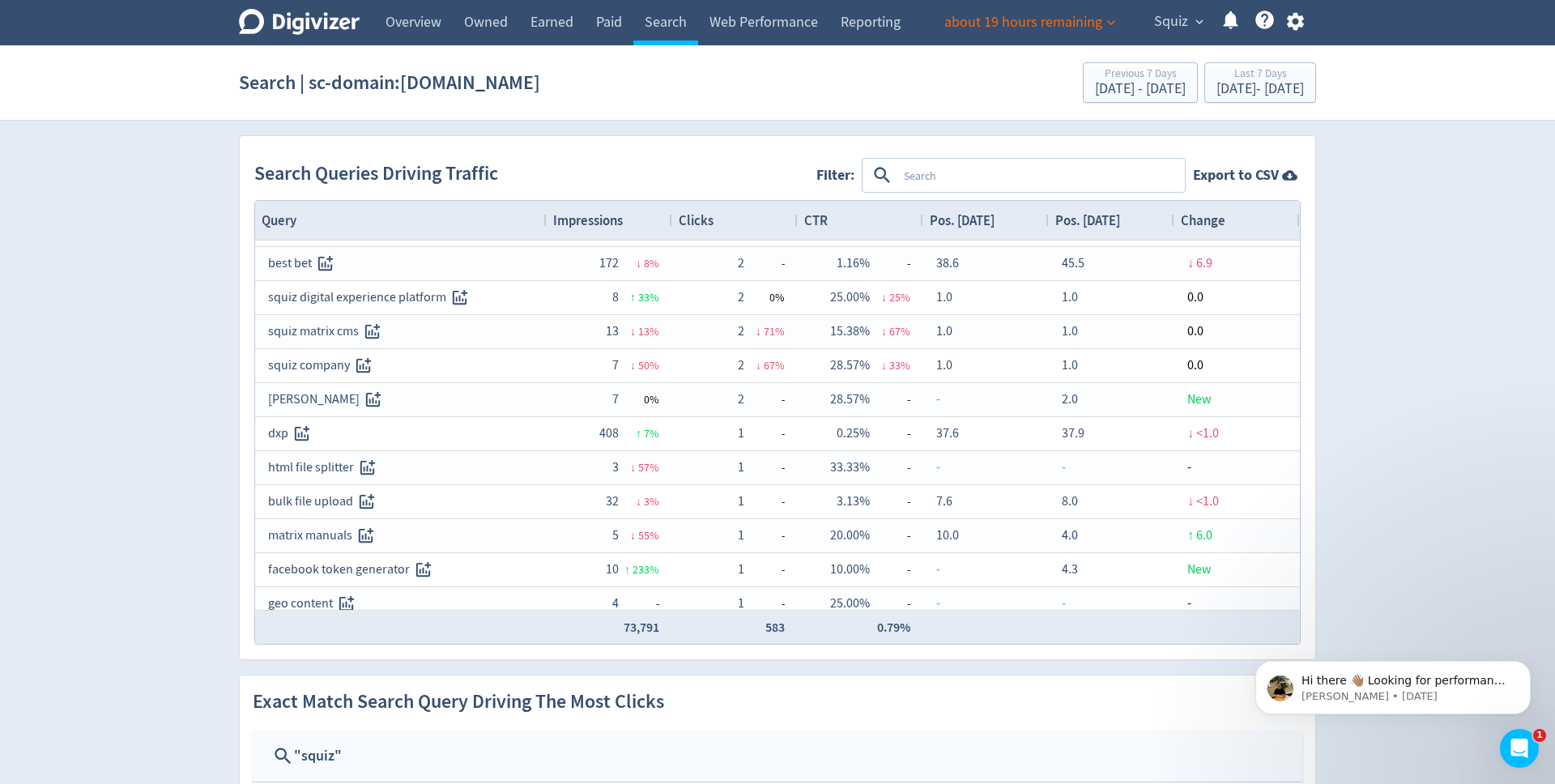
click at [906, 179] on textarea at bounding box center [1040, 175] width 286 height 30
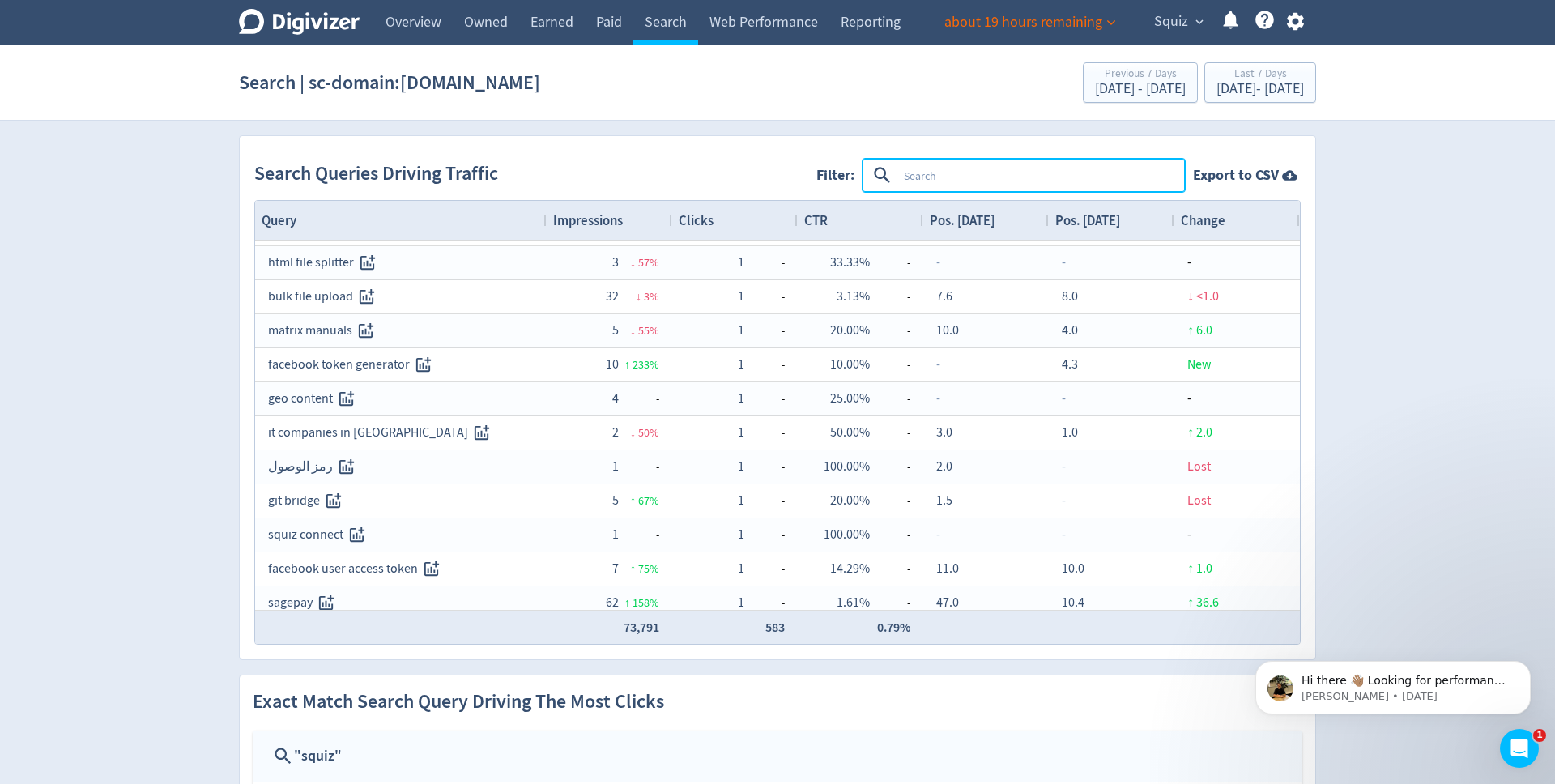
click at [640, 214] on div "Impressions" at bounding box center [609, 220] width 113 height 31
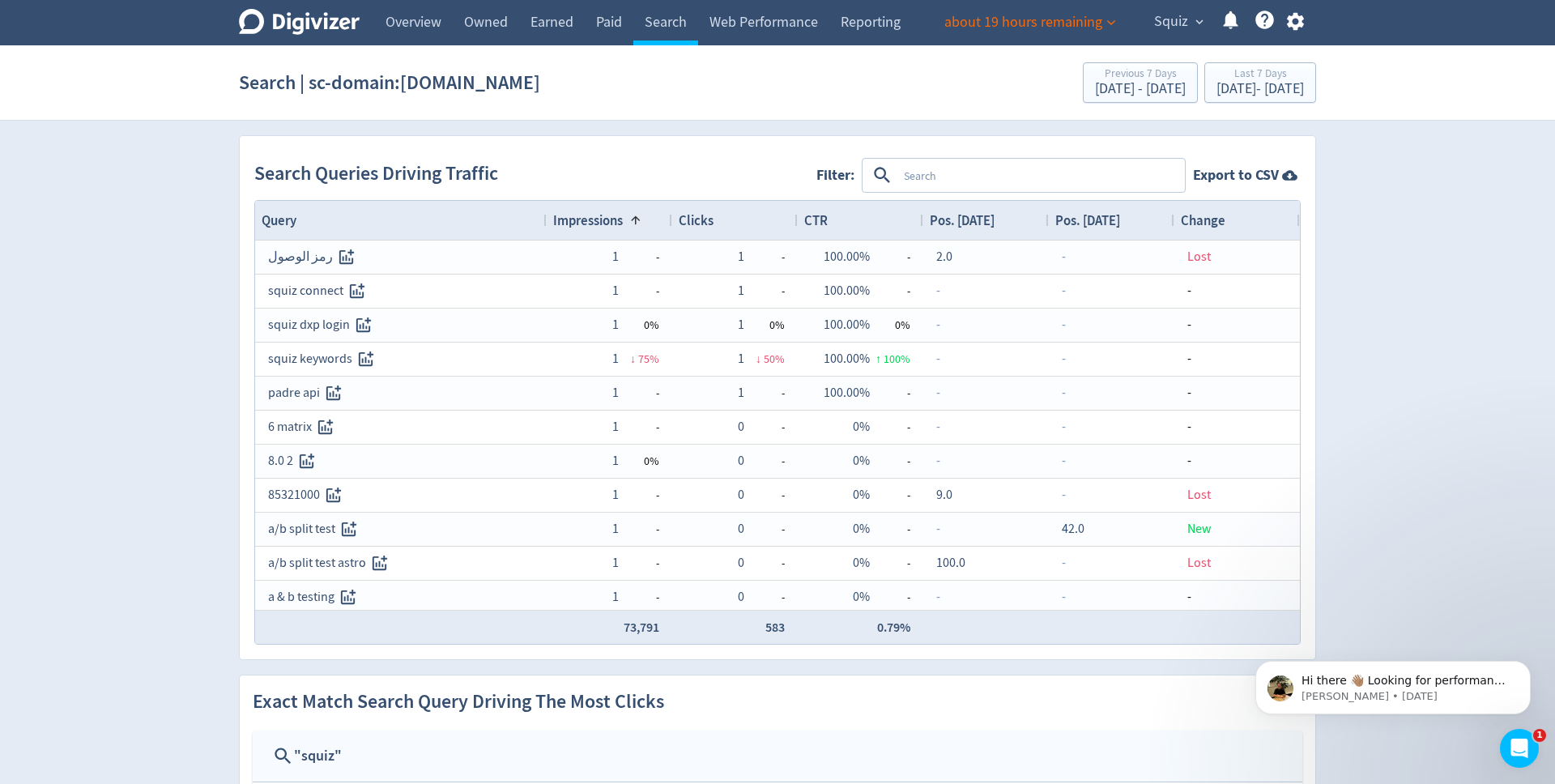
click at [636, 217] on span at bounding box center [636, 220] width 13 height 13
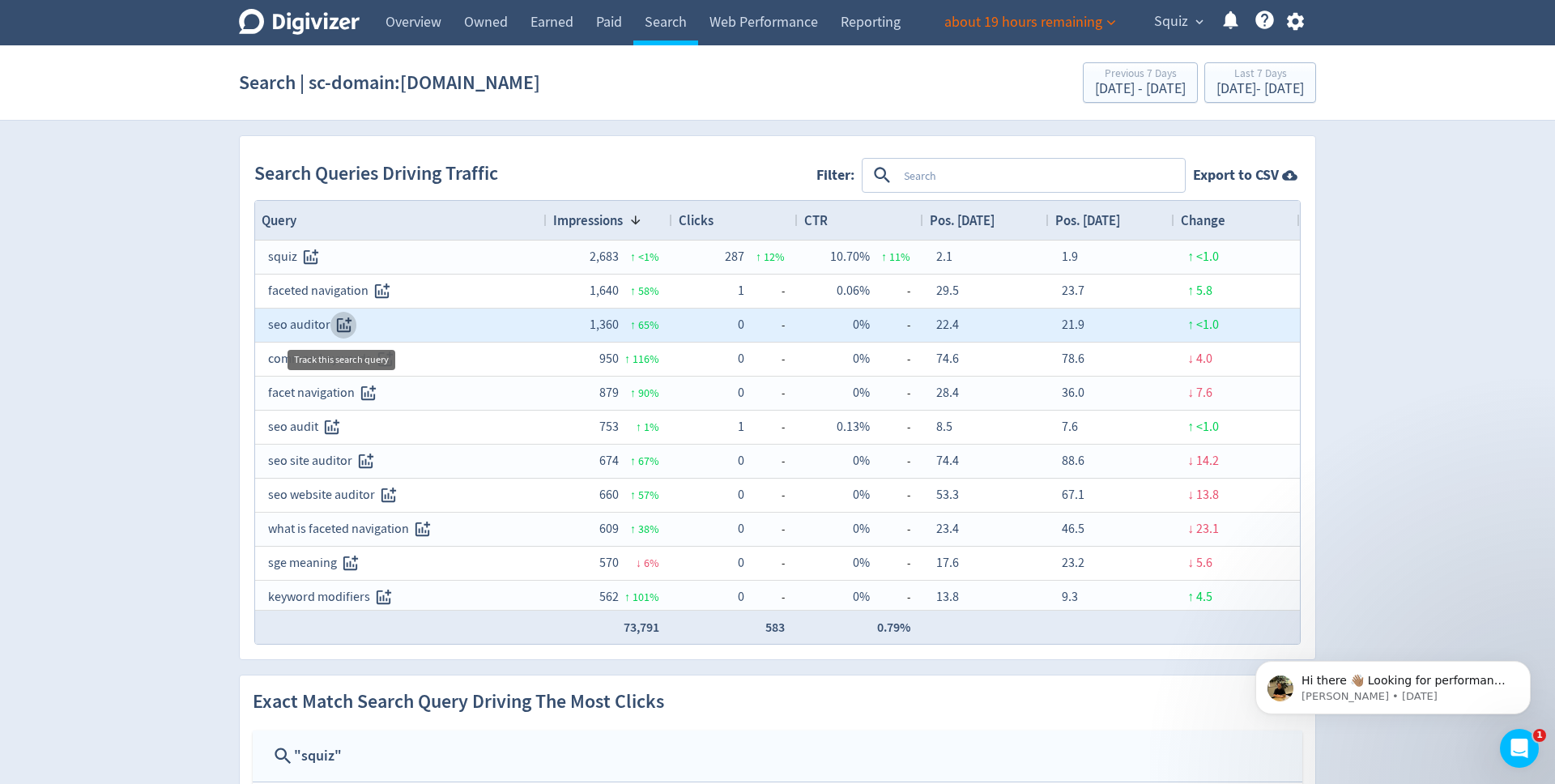
click at [340, 323] on icon "Track this search query" at bounding box center [344, 325] width 19 height 19
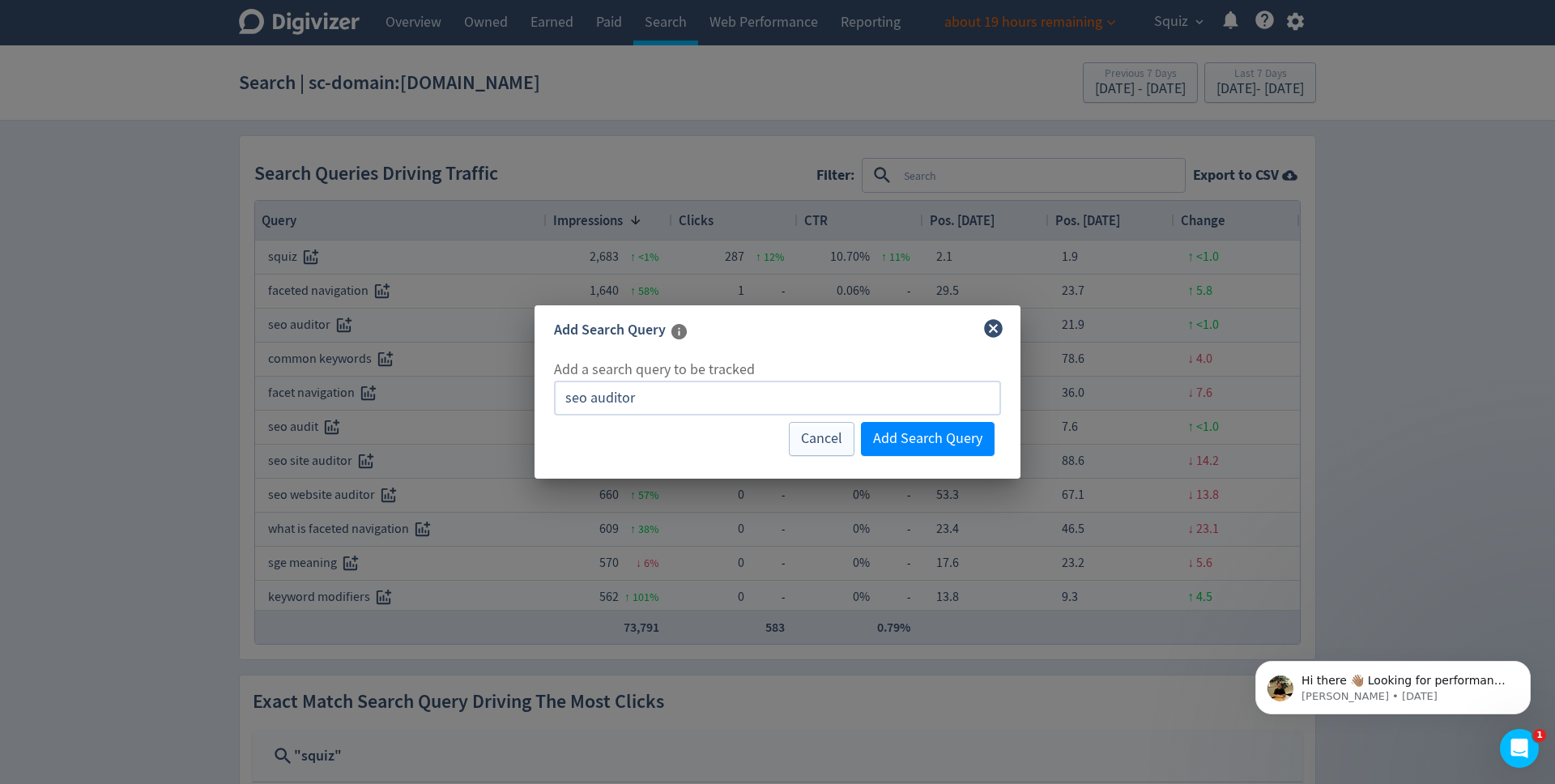
click at [990, 323] on icon "close" at bounding box center [994, 328] width 19 height 19
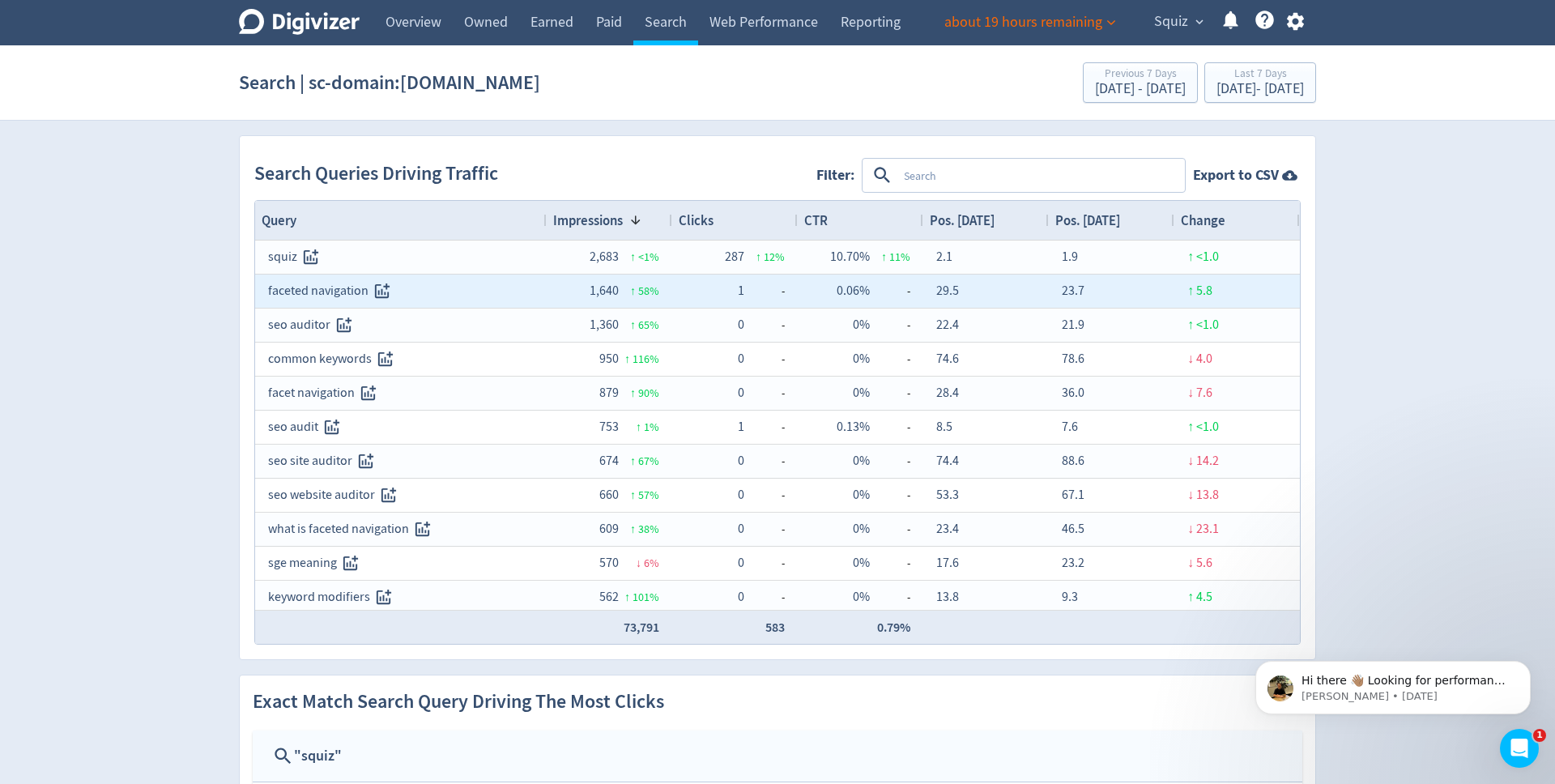
click at [324, 287] on div "faceted navigation" at bounding box center [401, 291] width 266 height 32
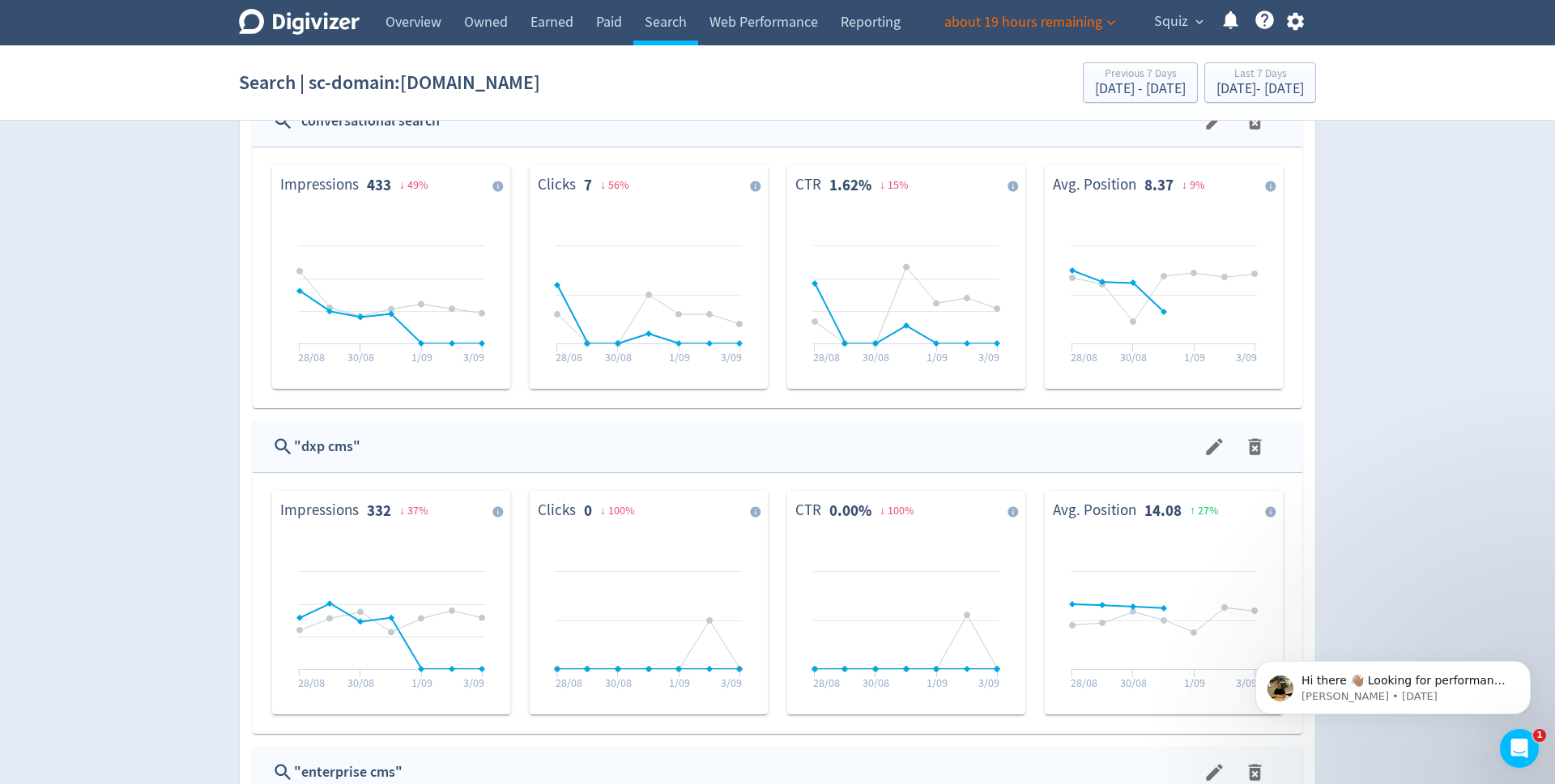
scroll to position [1033, 0]
